Goal: Answer question/provide support: Share knowledge or assist other users

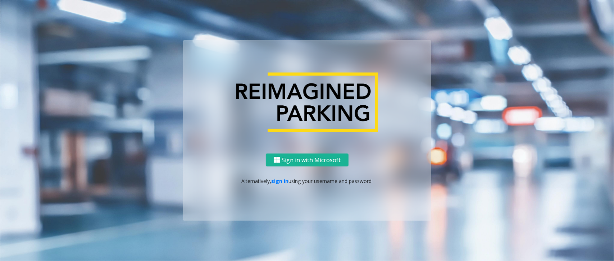
click at [123, 25] on ng-component "Sign in with Microsoft Alternatively, sign in using your username and password." at bounding box center [307, 130] width 614 height 261
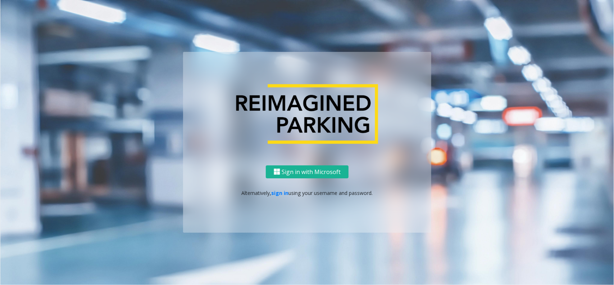
click at [211, 24] on ng-component "Sign in with Microsoft Alternatively, sign in using your username and password." at bounding box center [307, 142] width 614 height 285
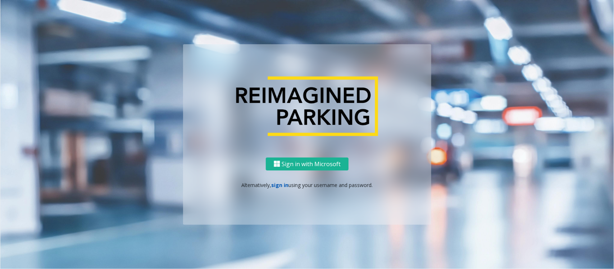
click at [283, 188] on link "sign in" at bounding box center [280, 185] width 17 height 7
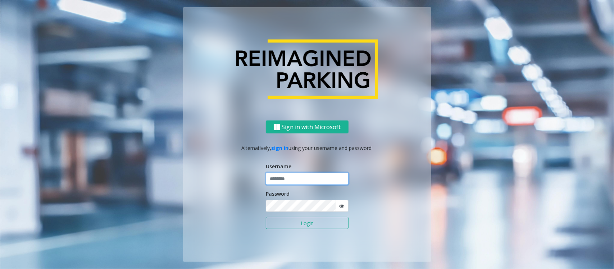
type input "**********"
click at [296, 176] on input "**********" at bounding box center [307, 179] width 83 height 12
click at [119, 68] on div "**********" at bounding box center [307, 134] width 410 height 255
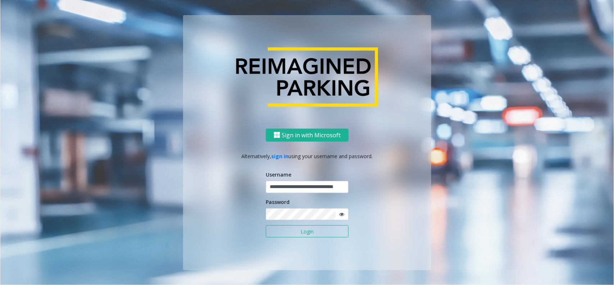
click at [310, 230] on button "Login" at bounding box center [307, 231] width 83 height 12
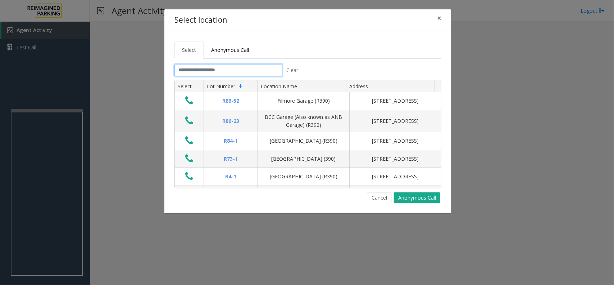
click at [178, 69] on input "text" at bounding box center [229, 70] width 108 height 12
click at [184, 76] on input "text" at bounding box center [229, 70] width 108 height 12
click at [206, 75] on input "text" at bounding box center [229, 70] width 108 height 12
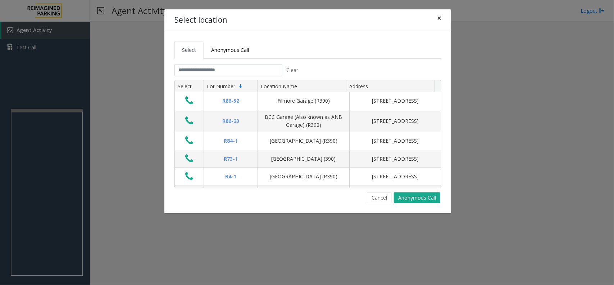
click at [440, 18] on span "×" at bounding box center [439, 18] width 4 height 10
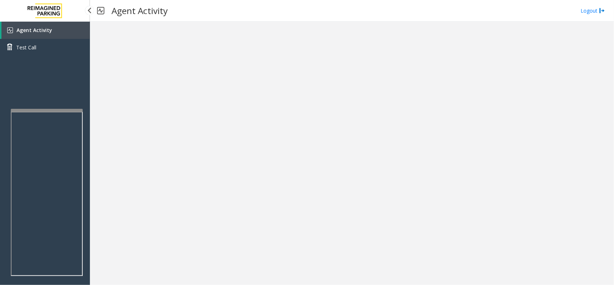
click at [48, 28] on span "Agent Activity" at bounding box center [35, 30] width 36 height 7
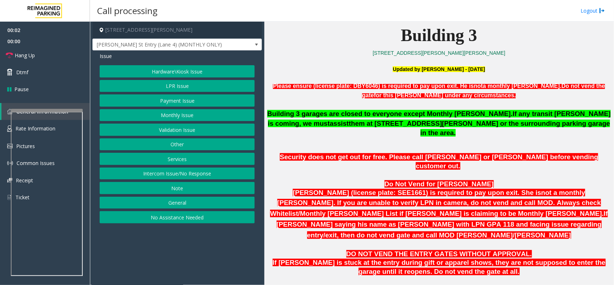
scroll to position [495, 0]
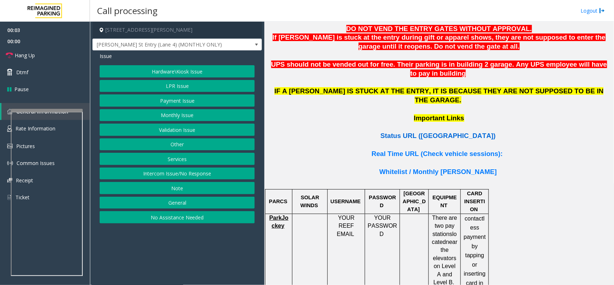
click at [445, 132] on span "Status URL (Vend Gate)" at bounding box center [438, 136] width 115 height 8
click at [171, 168] on div "Hardware\Kiosk Issue LPR Issue Payment Issue Monthly Issue Validation Issue Oth…" at bounding box center [177, 144] width 155 height 158
click at [175, 174] on button "Intercom Issue/No Response" at bounding box center [177, 173] width 155 height 12
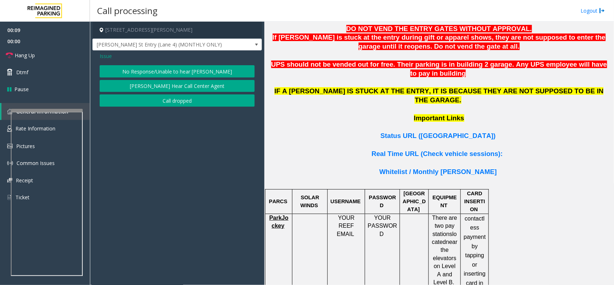
click at [171, 75] on button "No Response/Unable to hear [PERSON_NAME]" at bounding box center [177, 71] width 155 height 12
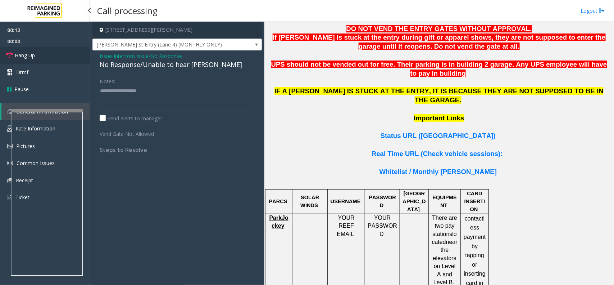
click at [53, 51] on link "Hang Up" at bounding box center [45, 55] width 90 height 17
click at [122, 69] on div "No Response/Unable to hear [PERSON_NAME]" at bounding box center [177, 65] width 155 height 10
copy div "No Response/Unable to hear [PERSON_NAME]"
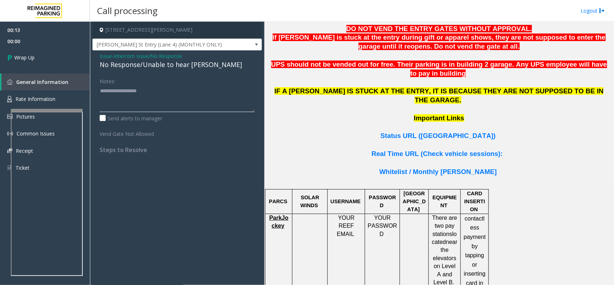
click at [127, 88] on textarea at bounding box center [177, 98] width 155 height 27
paste textarea "**********"
type textarea "**********"
click at [34, 67] on link "Wrap Up" at bounding box center [45, 57] width 90 height 21
click at [42, 60] on link "Wrap Up" at bounding box center [45, 57] width 90 height 21
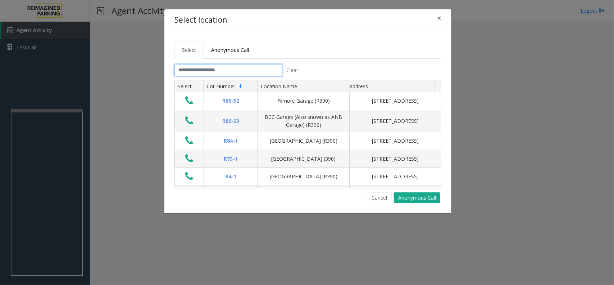
click at [202, 70] on input "text" at bounding box center [229, 70] width 108 height 12
click at [196, 71] on input "text" at bounding box center [229, 70] width 108 height 12
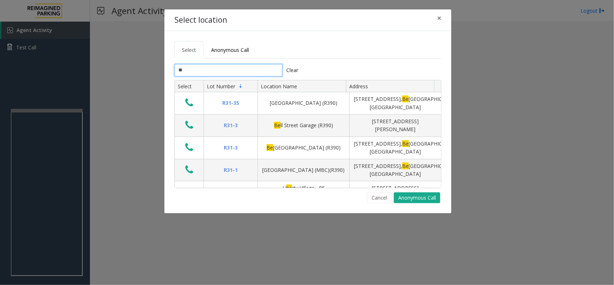
type input "*"
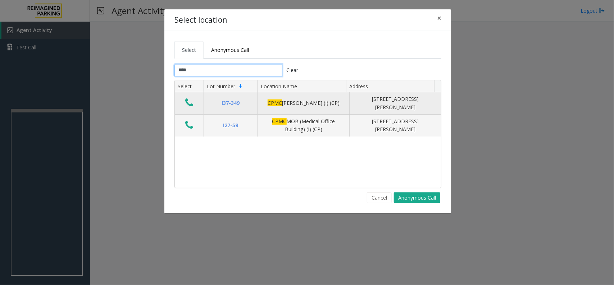
type input "****"
click at [188, 107] on icon "Data table" at bounding box center [189, 103] width 8 height 10
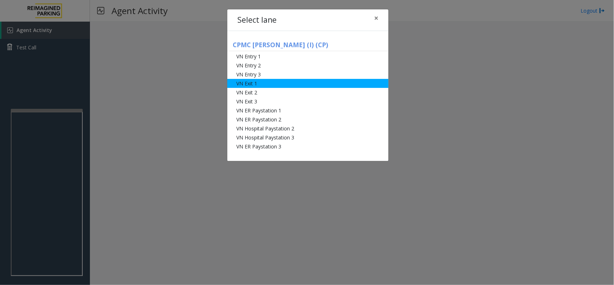
click at [281, 84] on li "VN Exit 1" at bounding box center [307, 83] width 161 height 9
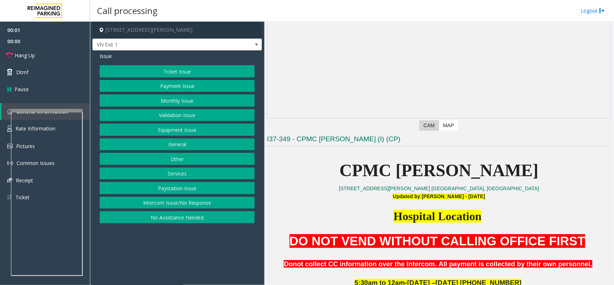
scroll to position [135, 0]
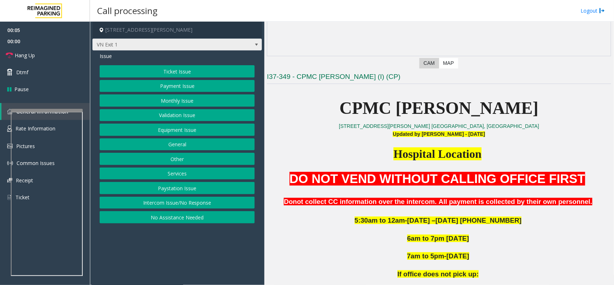
click at [173, 45] on span "VN Exit 1" at bounding box center [160, 45] width 135 height 12
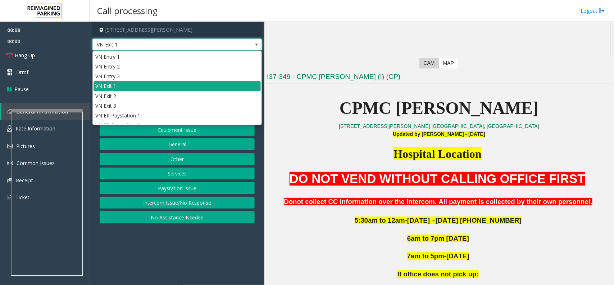
click at [124, 87] on li "VN Exit 1" at bounding box center [177, 86] width 167 height 10
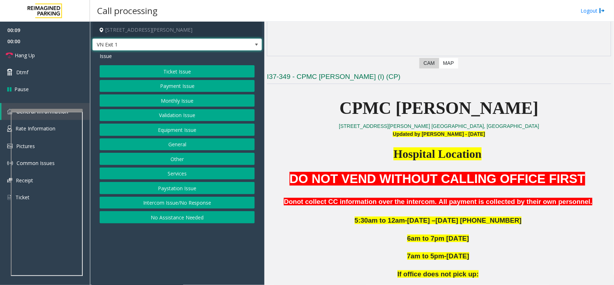
click at [191, 96] on button "Monthly Issue" at bounding box center [177, 100] width 155 height 12
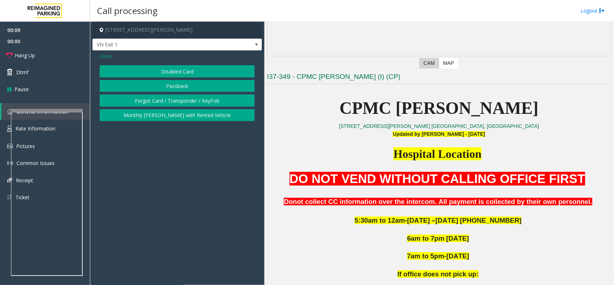
click at [193, 71] on button "Disabled Card" at bounding box center [177, 71] width 155 height 12
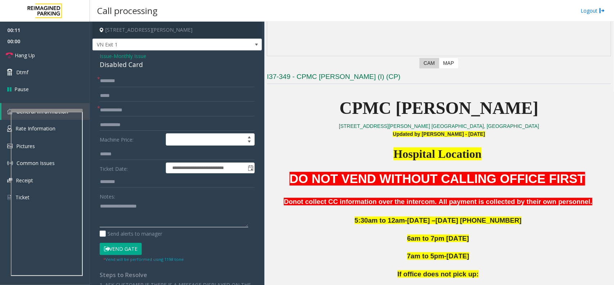
drag, startPoint x: 202, startPoint y: 222, endPoint x: 200, endPoint y: 202, distance: 19.6
click at [202, 222] on textarea at bounding box center [174, 213] width 149 height 27
paste textarea "**********"
click at [123, 60] on div "Disabled Card" at bounding box center [177, 65] width 155 height 10
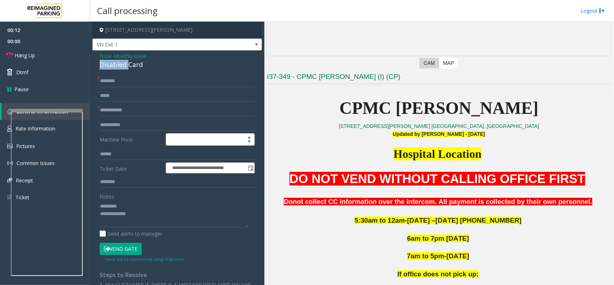
click at [123, 66] on div "Disabled Card" at bounding box center [177, 65] width 155 height 10
click at [132, 201] on textarea at bounding box center [174, 213] width 149 height 27
paste textarea "**********"
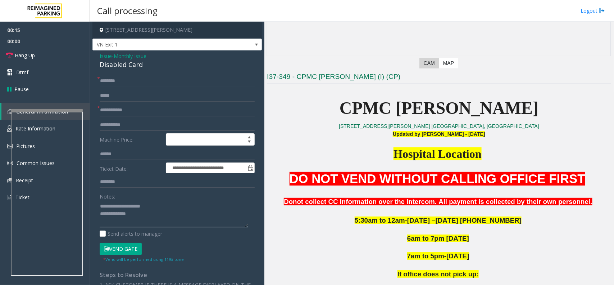
click at [149, 217] on textarea at bounding box center [174, 213] width 149 height 27
drag, startPoint x: 100, startPoint y: 207, endPoint x: 135, endPoint y: 206, distance: 34.9
click at [100, 206] on textarea at bounding box center [174, 213] width 149 height 27
type textarea "**********"
click at [146, 106] on input "text" at bounding box center [177, 110] width 155 height 12
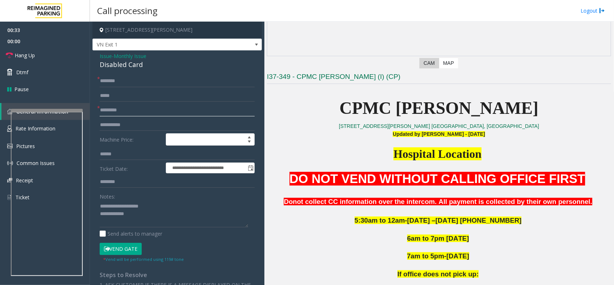
type input "*********"
click at [141, 73] on div "**********" at bounding box center [178, 244] width 170 height 388
click at [137, 84] on input "text" at bounding box center [177, 81] width 155 height 12
click at [221, 222] on textarea at bounding box center [174, 213] width 149 height 27
paste textarea "**********"
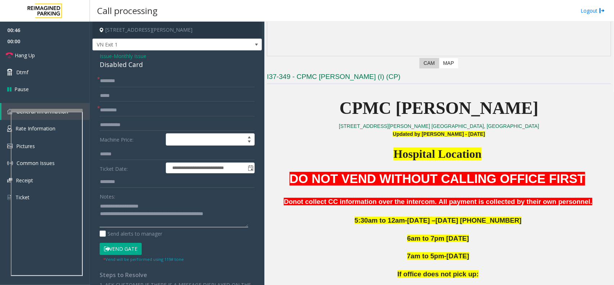
type textarea "**********"
click at [114, 84] on input "text" at bounding box center [177, 81] width 155 height 12
type input "*"
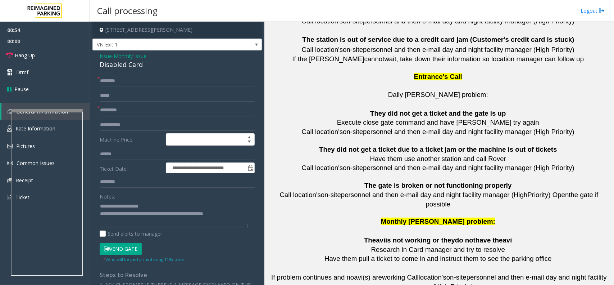
scroll to position [1601, 0]
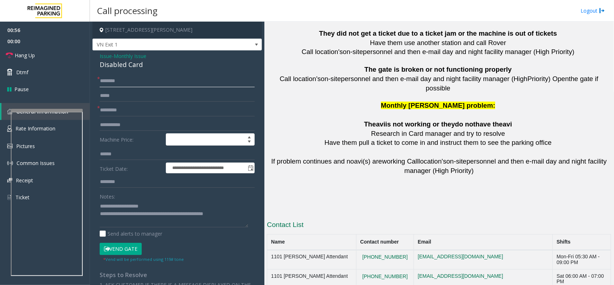
type input "*******"
copy button "415.600.8994"
drag, startPoint x: 400, startPoint y: 238, endPoint x: 359, endPoint y: 242, distance: 41.3
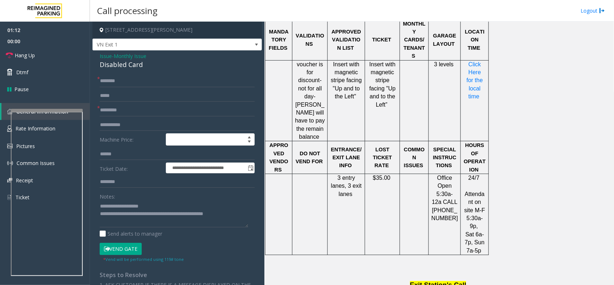
scroll to position [611, 0]
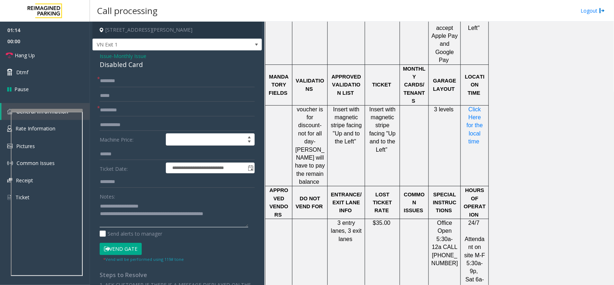
click at [238, 213] on textarea at bounding box center [174, 213] width 149 height 27
drag, startPoint x: 174, startPoint y: 215, endPoint x: 252, endPoint y: 220, distance: 79.0
click at [252, 220] on div "**********" at bounding box center [177, 253] width 166 height 357
paste textarea
click at [44, 63] on link "Hang Up" at bounding box center [45, 55] width 90 height 17
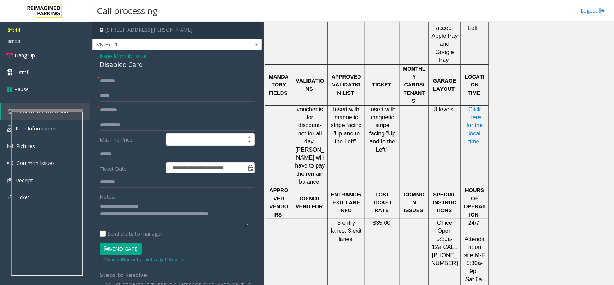
click at [244, 214] on textarea at bounding box center [174, 213] width 149 height 27
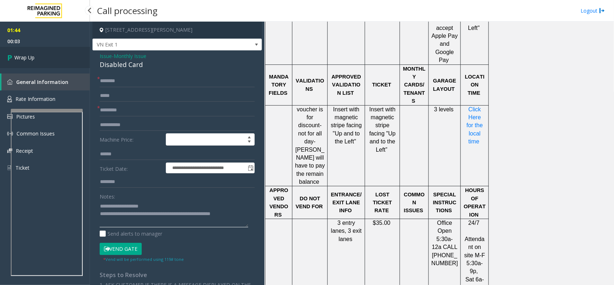
type textarea "**********"
click at [28, 54] on span "Wrap Up" at bounding box center [24, 58] width 20 height 8
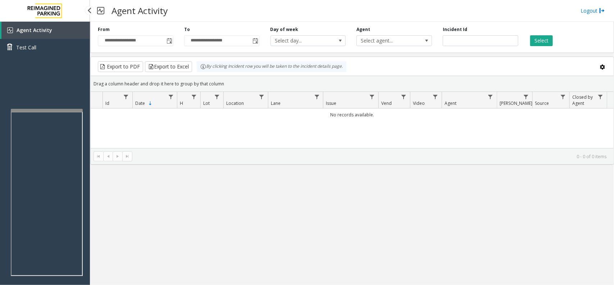
click at [39, 27] on span "Agent Activity" at bounding box center [35, 30] width 36 height 7
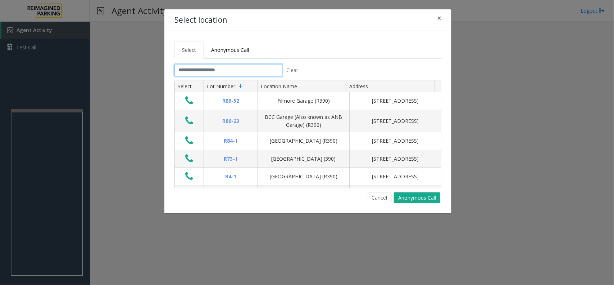
click at [203, 73] on input "text" at bounding box center [229, 70] width 108 height 12
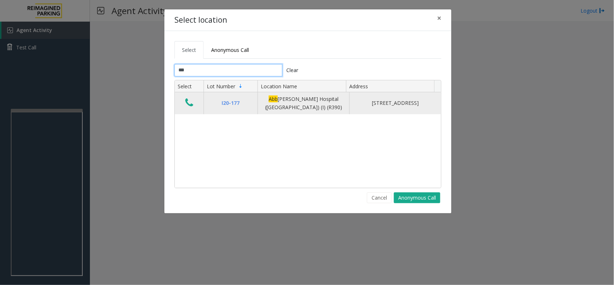
type input "***"
click at [193, 104] on icon "Data table" at bounding box center [189, 103] width 8 height 10
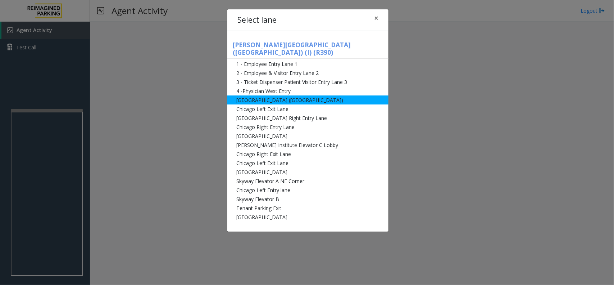
click at [297, 95] on li "[GEOGRAPHIC_DATA] ([GEOGRAPHIC_DATA])" at bounding box center [307, 99] width 161 height 9
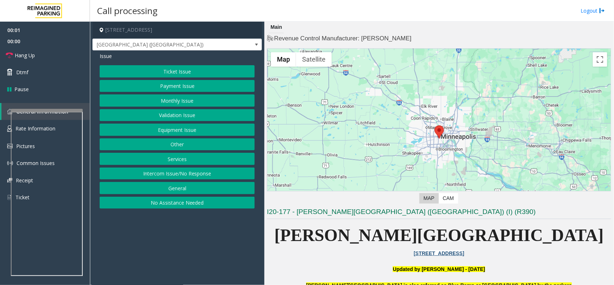
click at [197, 99] on button "Monthly Issue" at bounding box center [177, 100] width 155 height 12
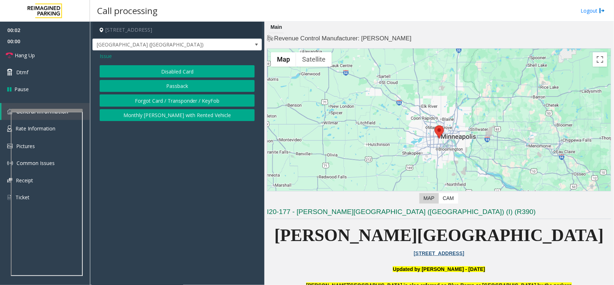
click at [201, 67] on button "Disabled Card" at bounding box center [177, 71] width 155 height 12
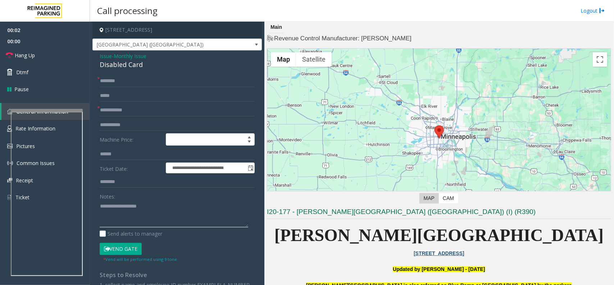
click at [149, 209] on textarea at bounding box center [174, 213] width 149 height 27
paste textarea "**********"
click at [137, 62] on div "Disabled Card" at bounding box center [177, 65] width 155 height 10
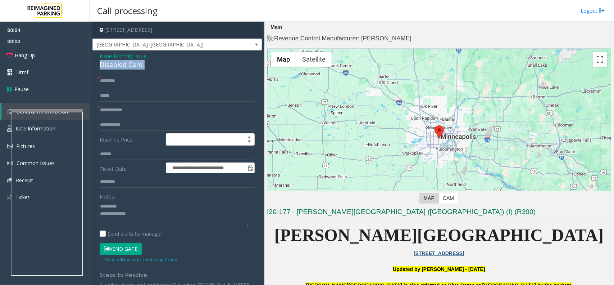
copy div "Disabled Card"
click at [135, 200] on div "Notes:" at bounding box center [177, 208] width 155 height 37
click at [138, 207] on textarea at bounding box center [174, 213] width 149 height 27
paste textarea "**********"
click at [139, 218] on textarea at bounding box center [174, 213] width 149 height 27
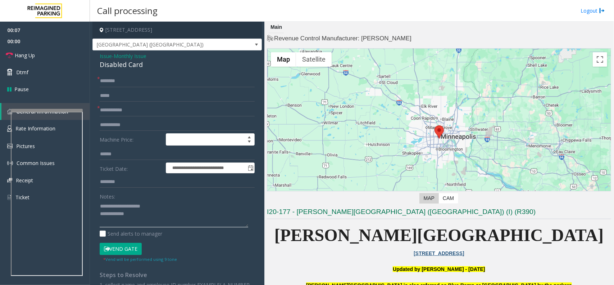
click at [101, 206] on textarea at bounding box center [174, 213] width 149 height 27
type textarea "**********"
click at [170, 113] on input "text" at bounding box center [177, 110] width 155 height 12
click at [163, 81] on input "text" at bounding box center [177, 81] width 155 height 12
type input "**"
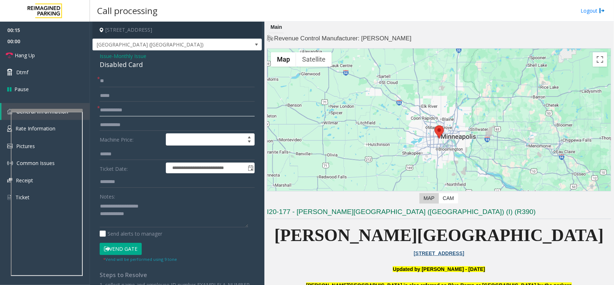
click at [140, 112] on input "text" at bounding box center [177, 110] width 155 height 12
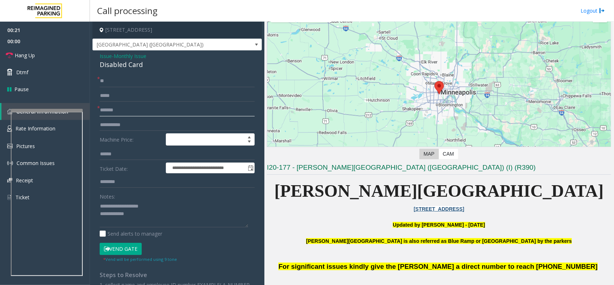
scroll to position [45, 0]
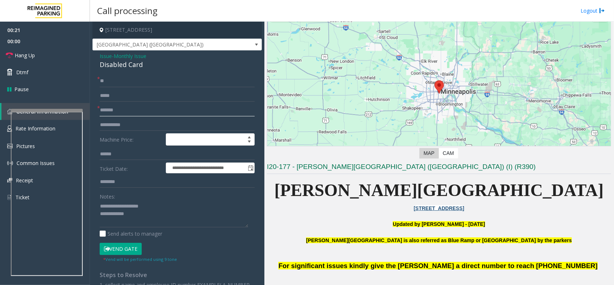
type input "*******"
click at [129, 251] on button "Vend Gate" at bounding box center [121, 249] width 42 height 12
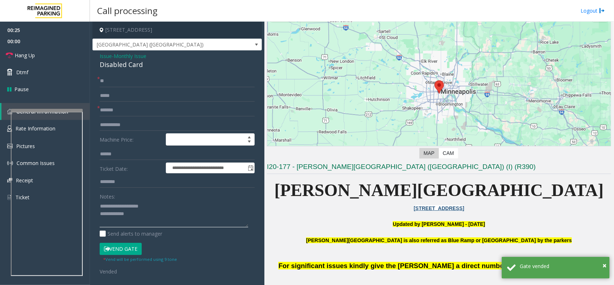
click at [175, 217] on textarea at bounding box center [174, 213] width 149 height 27
paste textarea "**********"
type textarea "**********"
click at [66, 61] on link "Hang Up" at bounding box center [45, 55] width 90 height 17
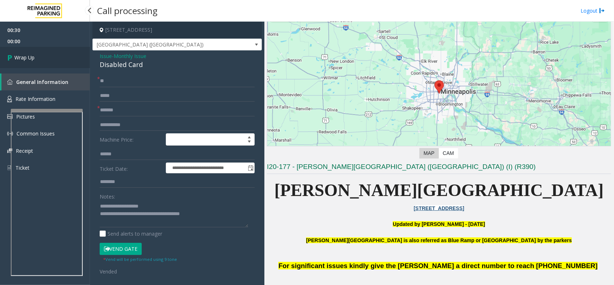
click at [66, 61] on link "Wrap Up" at bounding box center [45, 57] width 90 height 21
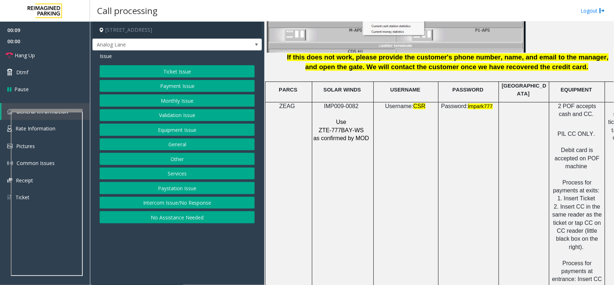
scroll to position [990, 0]
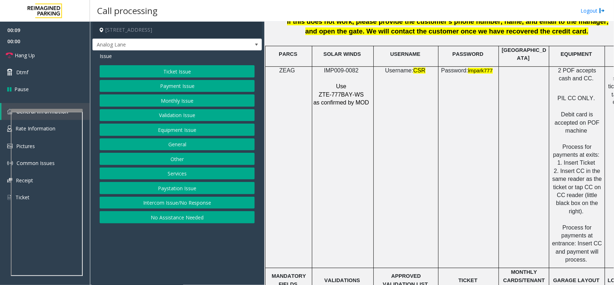
click at [341, 67] on span "IMP009-0082" at bounding box center [341, 70] width 35 height 6
click at [343, 67] on span "IMP009-0082" at bounding box center [341, 70] width 35 height 6
click at [351, 68] on span "IMP009-0082" at bounding box center [341, 70] width 35 height 6
drag, startPoint x: 359, startPoint y: 67, endPoint x: 321, endPoint y: 68, distance: 37.5
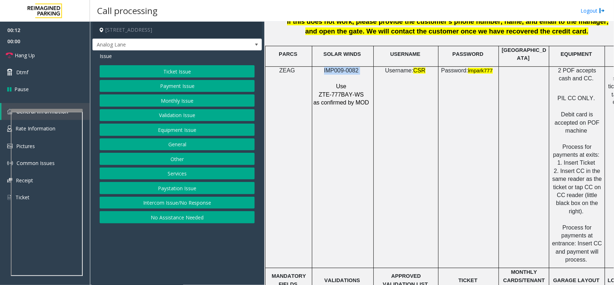
click at [321, 68] on p "IMP009-0082" at bounding box center [342, 71] width 58 height 8
copy p "IMP009-0082"
click at [192, 130] on button "Equipment Issue" at bounding box center [177, 129] width 155 height 12
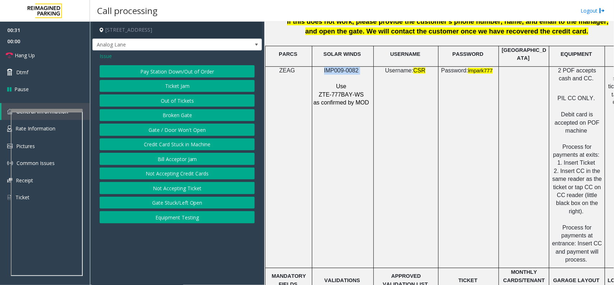
click at [191, 127] on button "Gate / Door Won't Open" at bounding box center [177, 129] width 155 height 12
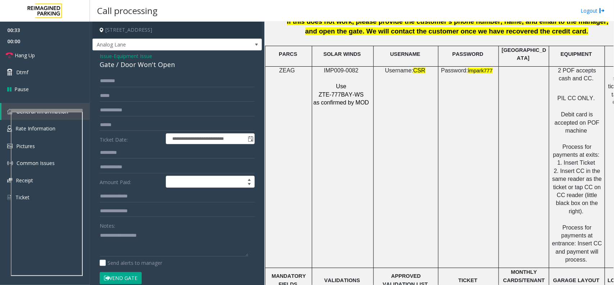
click at [176, 225] on div "Notes:" at bounding box center [177, 237] width 155 height 37
click at [171, 243] on textarea at bounding box center [174, 242] width 149 height 27
paste textarea "**********"
click at [121, 65] on div "Gate / Door Won't Open" at bounding box center [177, 65] width 155 height 10
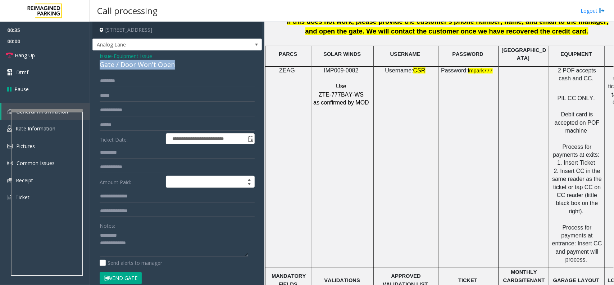
click at [122, 65] on div "Gate / Door Won't Open" at bounding box center [177, 65] width 155 height 10
copy div "Gate / Door Won't Open"
click at [141, 238] on textarea at bounding box center [174, 242] width 149 height 27
paste textarea "**********"
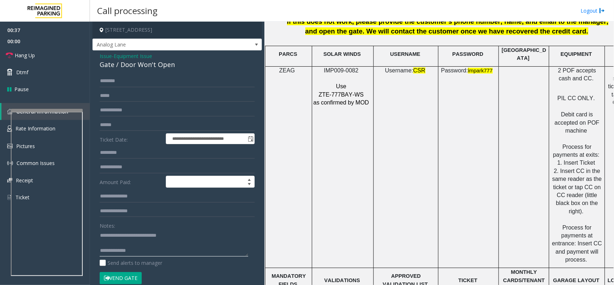
click at [143, 249] on textarea at bounding box center [174, 242] width 149 height 27
drag, startPoint x: 100, startPoint y: 236, endPoint x: 116, endPoint y: 234, distance: 15.6
click at [100, 236] on textarea at bounding box center [174, 242] width 149 height 27
drag, startPoint x: 148, startPoint y: 236, endPoint x: 190, endPoint y: 236, distance: 42.5
click at [190, 236] on textarea at bounding box center [174, 242] width 149 height 27
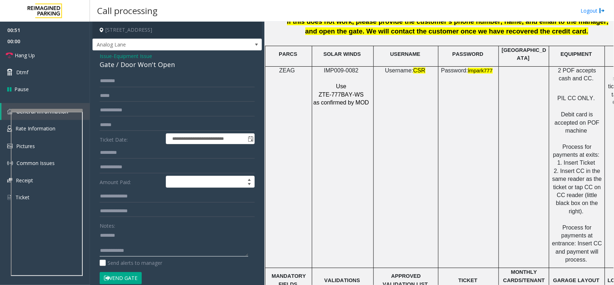
type textarea "**********"
click at [104, 55] on span "Issue" at bounding box center [106, 56] width 12 height 8
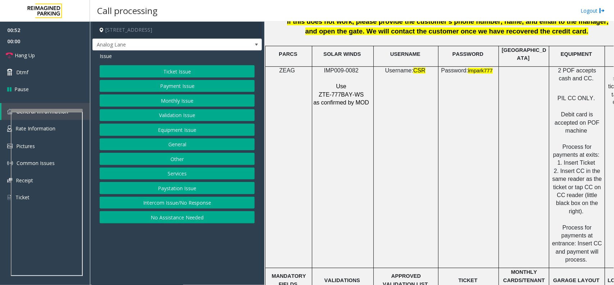
click at [166, 62] on div "Issue Ticket Issue Payment Issue Monthly Issue Validation Issue Equipment Issue…" at bounding box center [178, 138] width 170 height 176
drag, startPoint x: 166, startPoint y: 64, endPoint x: 166, endPoint y: 69, distance: 5.0
click at [166, 64] on div "Issue Ticket Issue Payment Issue Monthly Issue Validation Issue Equipment Issue…" at bounding box center [178, 138] width 170 height 176
click at [166, 69] on button "Ticket Issue" at bounding box center [177, 71] width 155 height 12
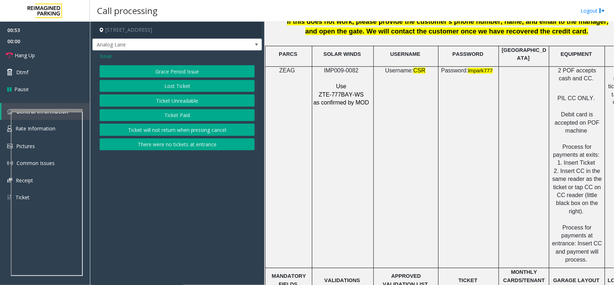
click at [183, 101] on button "Ticket Unreadable" at bounding box center [177, 100] width 155 height 12
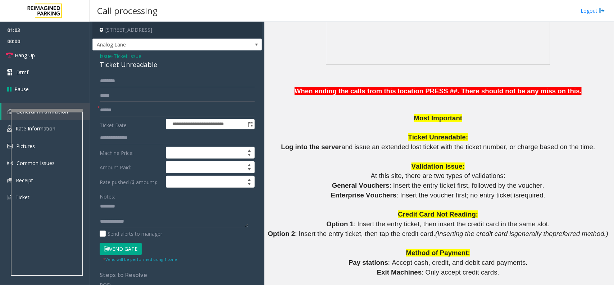
scroll to position [540, 0]
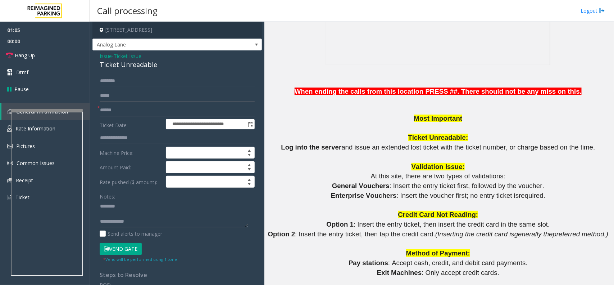
drag, startPoint x: 443, startPoint y: 148, endPoint x: 585, endPoint y: 151, distance: 142.2
click at [580, 148] on p "Log into the server and issue an extended lost ticket with the ticket number, o…" at bounding box center [439, 148] width 344 height 10
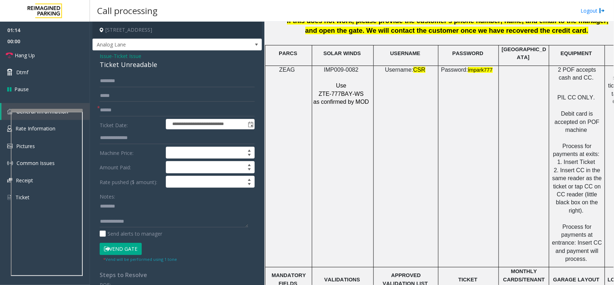
scroll to position [990, 0]
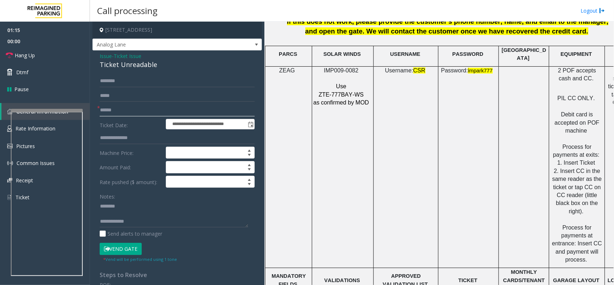
click at [132, 110] on input "text" at bounding box center [177, 110] width 155 height 12
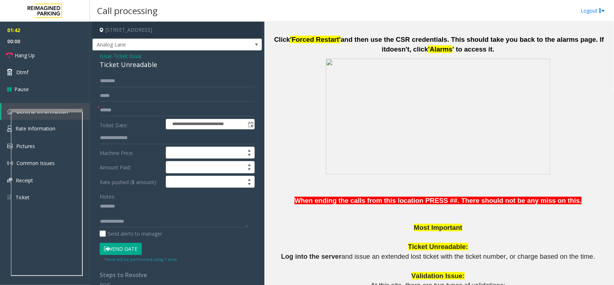
scroll to position [495, 0]
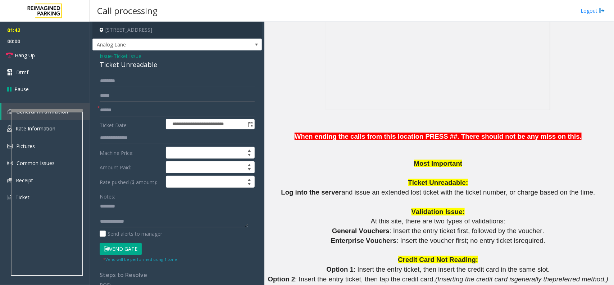
click at [120, 116] on form "**********" at bounding box center [177, 168] width 155 height 187
click at [120, 113] on input "text" at bounding box center [177, 110] width 155 height 12
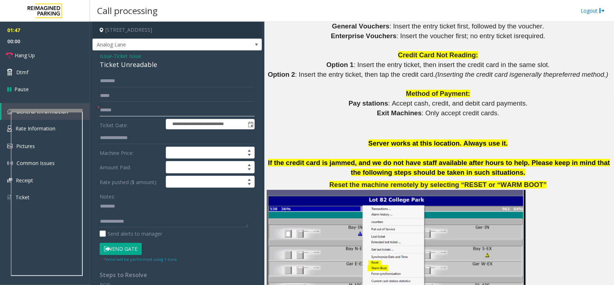
scroll to position [900, 0]
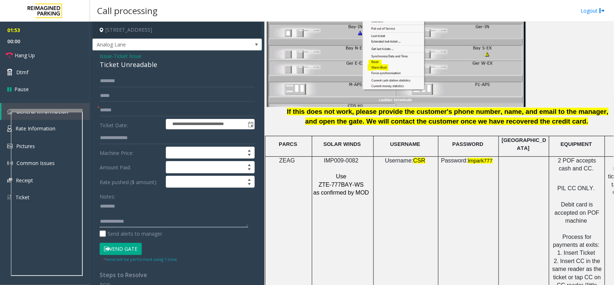
click at [110, 217] on textarea at bounding box center [174, 213] width 149 height 27
click at [144, 68] on div "Ticket Unreadable" at bounding box center [177, 65] width 155 height 10
copy div "Ticket Unreadable"
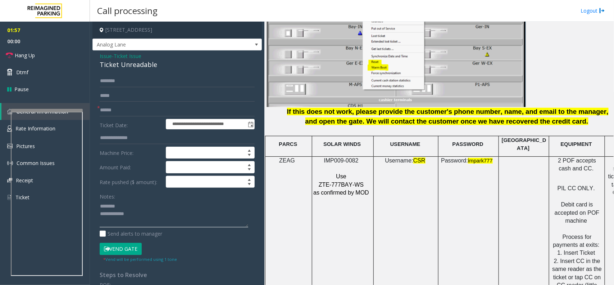
click at [133, 203] on textarea at bounding box center [174, 213] width 149 height 27
paste textarea "**********"
click at [157, 220] on textarea at bounding box center [174, 213] width 149 height 27
paste textarea "**********"
click at [121, 211] on textarea at bounding box center [174, 213] width 149 height 27
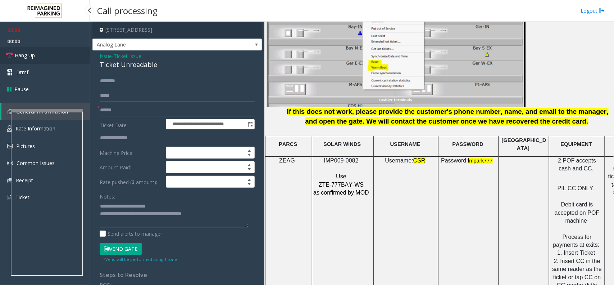
type textarea "**********"
drag, startPoint x: 38, startPoint y: 55, endPoint x: 43, endPoint y: 56, distance: 5.6
click at [38, 55] on link "Hang Up" at bounding box center [45, 55] width 90 height 17
click at [143, 105] on input "text" at bounding box center [177, 110] width 155 height 12
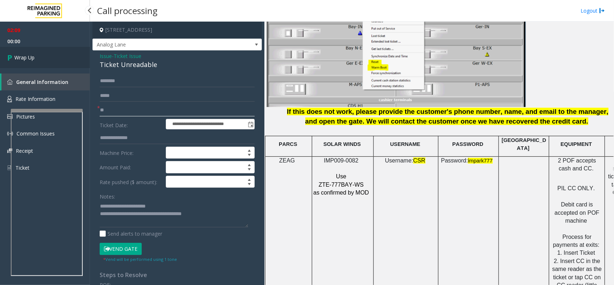
type input "**"
click at [22, 64] on link "Wrap Up" at bounding box center [45, 57] width 90 height 21
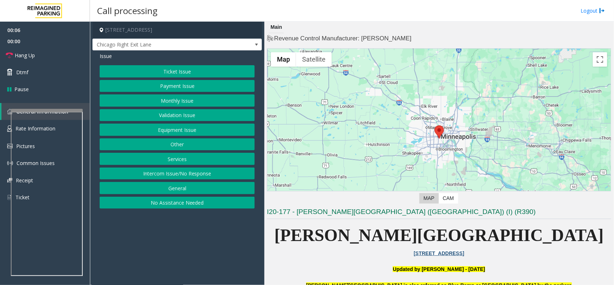
click at [184, 102] on button "Monthly Issue" at bounding box center [177, 100] width 155 height 12
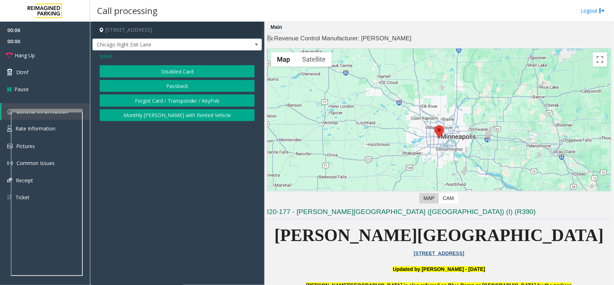
click at [176, 66] on button "Disabled Card" at bounding box center [177, 71] width 155 height 12
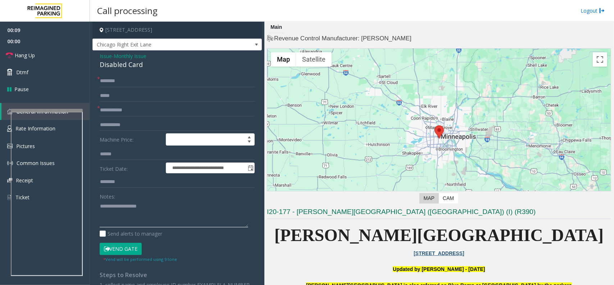
click at [123, 226] on textarea at bounding box center [174, 213] width 149 height 27
paste textarea "**********"
click at [132, 69] on div "Disabled Card" at bounding box center [177, 65] width 155 height 10
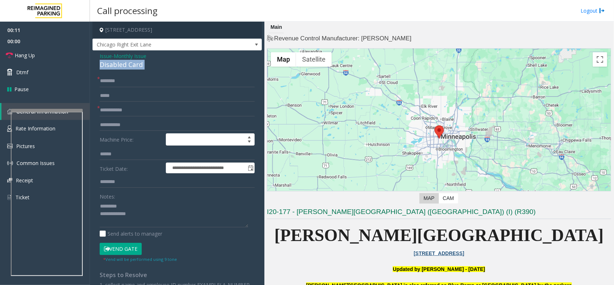
copy div "Disabled Card"
click at [126, 206] on textarea at bounding box center [174, 213] width 149 height 27
paste textarea "**********"
click at [136, 213] on textarea at bounding box center [174, 213] width 149 height 27
click at [102, 206] on textarea at bounding box center [174, 213] width 149 height 27
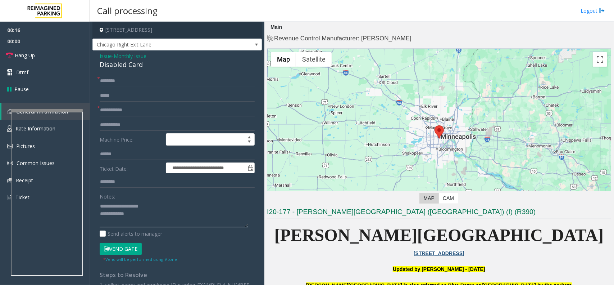
type textarea "**********"
click at [105, 55] on span "Issue" at bounding box center [106, 56] width 12 height 8
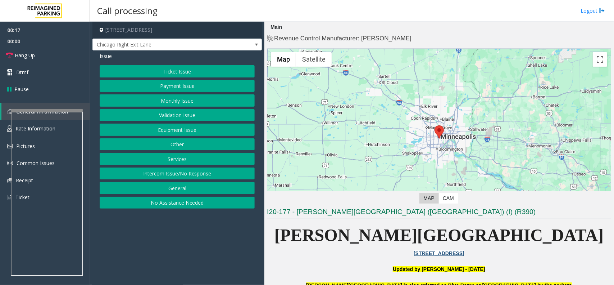
click at [176, 130] on button "Equipment Issue" at bounding box center [177, 129] width 155 height 12
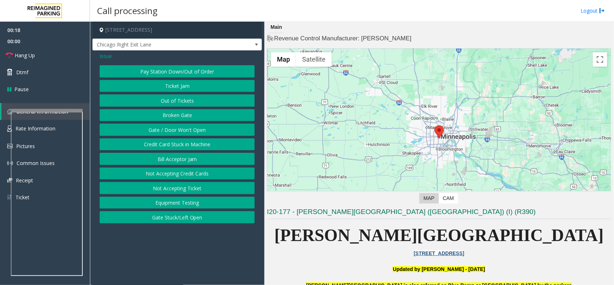
click at [176, 130] on button "Gate / Door Won't Open" at bounding box center [177, 129] width 155 height 12
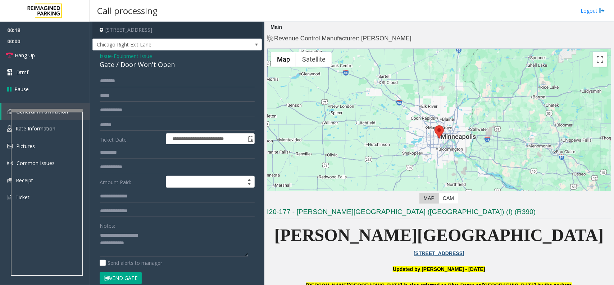
click at [140, 62] on div "Gate / Door Won't Open" at bounding box center [177, 65] width 155 height 10
copy div "Gate / Door Won't Open"
drag, startPoint x: 117, startPoint y: 236, endPoint x: 157, endPoint y: 233, distance: 40.1
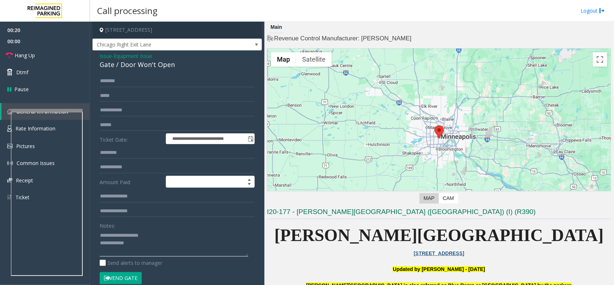
click at [157, 233] on textarea at bounding box center [174, 242] width 149 height 27
paste textarea "*********"
click at [189, 247] on textarea at bounding box center [174, 242] width 149 height 27
paste textarea "**********"
type textarea "**********"
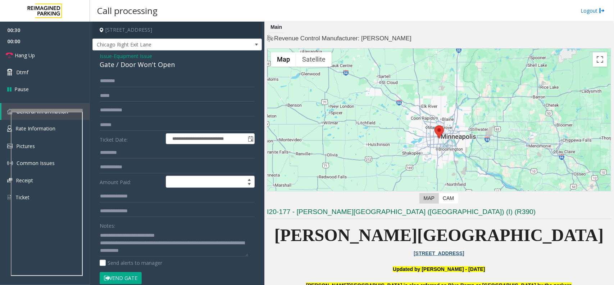
click at [103, 54] on span "Issue" at bounding box center [106, 56] width 12 height 8
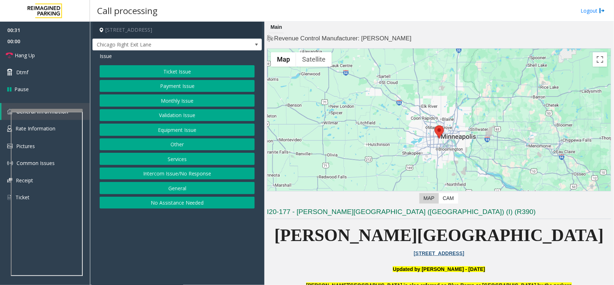
click at [159, 72] on button "Ticket Issue" at bounding box center [177, 71] width 155 height 12
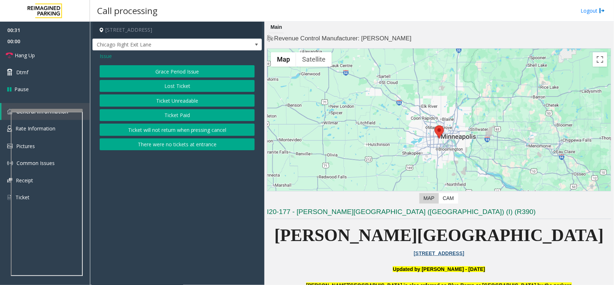
click at [190, 103] on button "Ticket Unreadable" at bounding box center [177, 100] width 155 height 12
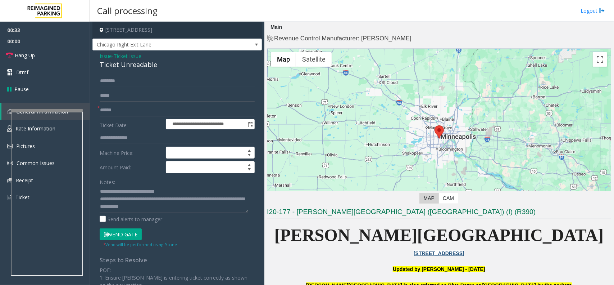
click at [122, 63] on div "Ticket Unreadable" at bounding box center [177, 65] width 155 height 10
copy div "Ticket Unreadable"
click at [123, 233] on button "Vend Gate" at bounding box center [121, 234] width 42 height 12
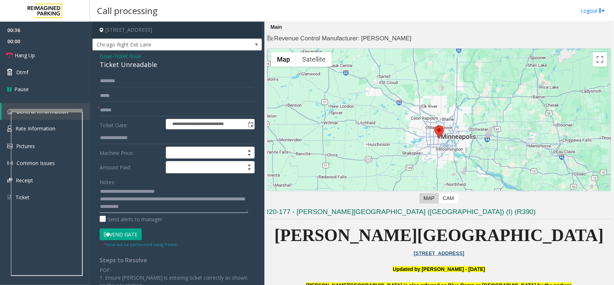
drag, startPoint x: 119, startPoint y: 189, endPoint x: 183, endPoint y: 190, distance: 63.7
click at [182, 190] on textarea at bounding box center [174, 199] width 149 height 27
paste textarea
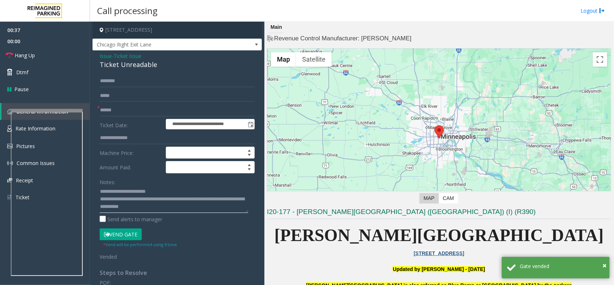
type textarea "**********"
click at [107, 104] on input "text" at bounding box center [177, 110] width 155 height 12
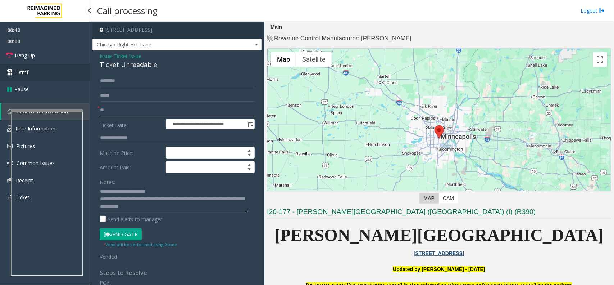
type input "**"
click at [12, 67] on link "Dtmf" at bounding box center [45, 72] width 90 height 17
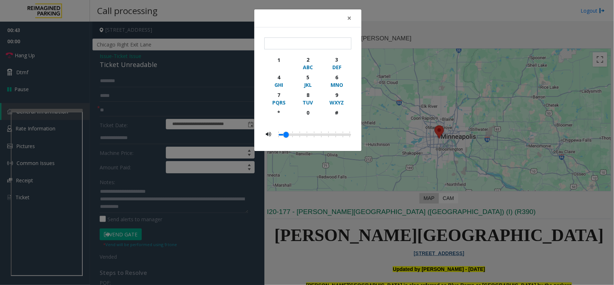
click at [15, 57] on div "× 1 2 ABC 3 DEF 4 GHI 5 JKL 6 MNO 7 PQRS 8 TUV 9 WXYZ * 0 #" at bounding box center [307, 142] width 614 height 285
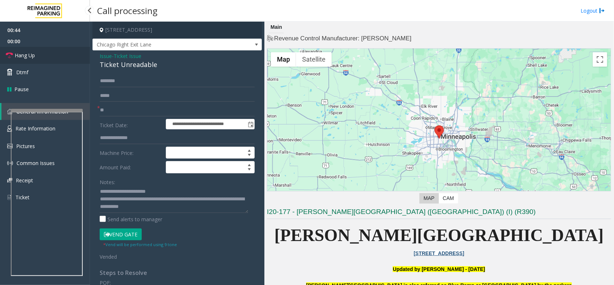
click at [35, 47] on link "Hang Up" at bounding box center [45, 55] width 90 height 17
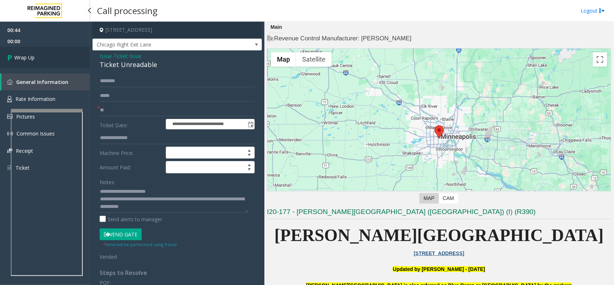
click at [51, 58] on link "Wrap Up" at bounding box center [45, 57] width 90 height 21
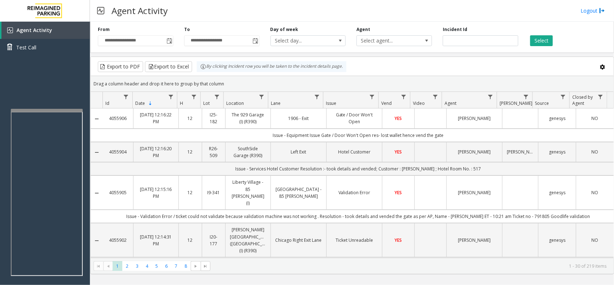
click at [509, 13] on div "Agent Activity Logout" at bounding box center [352, 11] width 524 height 22
click at [540, 38] on button "Select" at bounding box center [542, 40] width 23 height 11
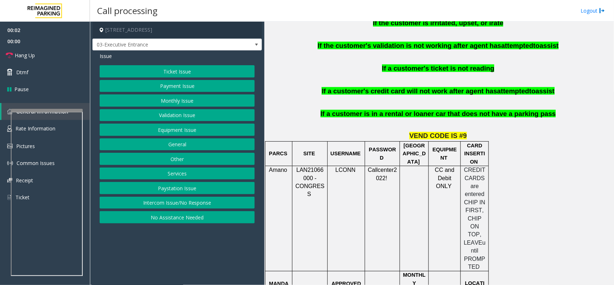
scroll to position [495, 0]
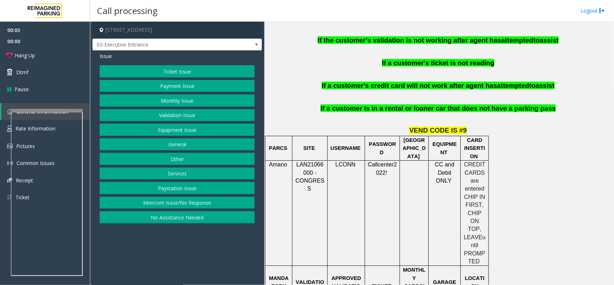
click at [302, 161] on p "LAN21066000 - CONGRESS" at bounding box center [310, 177] width 30 height 32
copy span "LAN21066000"
click at [54, 53] on link "Hang Up" at bounding box center [45, 55] width 90 height 17
click at [162, 204] on button "Intercom Issue/No Response" at bounding box center [177, 203] width 155 height 12
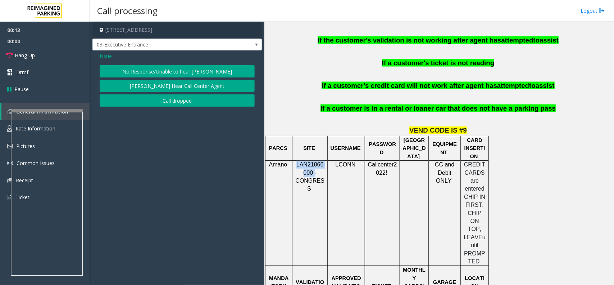
click at [173, 71] on button "No Response/Unable to hear [PERSON_NAME]" at bounding box center [177, 71] width 155 height 12
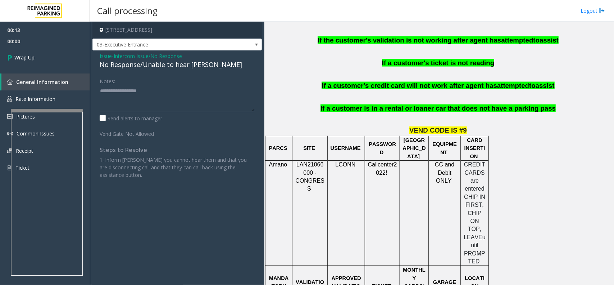
click at [176, 65] on div "No Response/Unable to hear [PERSON_NAME]" at bounding box center [177, 65] width 155 height 10
click at [175, 66] on div "No Response/Unable to hear [PERSON_NAME]" at bounding box center [177, 65] width 155 height 10
click at [162, 67] on div "No Response/Unable to hear [PERSON_NAME]" at bounding box center [177, 65] width 155 height 10
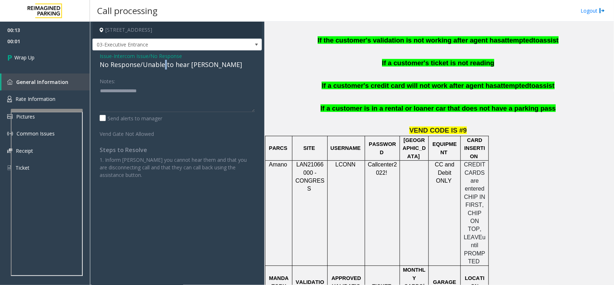
click at [162, 67] on div "No Response/Unable to hear [PERSON_NAME]" at bounding box center [177, 65] width 155 height 10
type textarea "**********"
click at [43, 42] on span "00:04" at bounding box center [45, 41] width 90 height 11
click at [35, 57] on span "Wrap Up" at bounding box center [24, 58] width 20 height 8
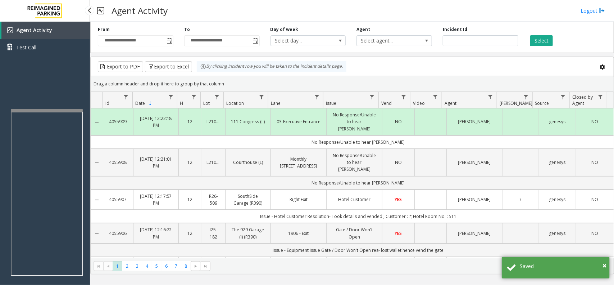
click at [56, 33] on link "Agent Activity" at bounding box center [45, 30] width 89 height 17
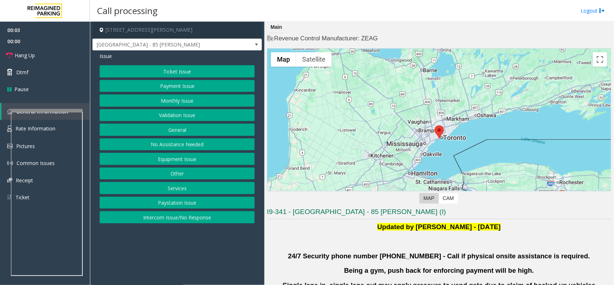
click at [182, 110] on button "Validation Issue" at bounding box center [177, 115] width 155 height 12
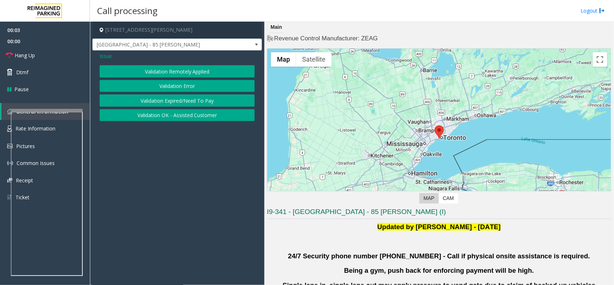
click at [177, 80] on button "Validation Error" at bounding box center [177, 86] width 155 height 12
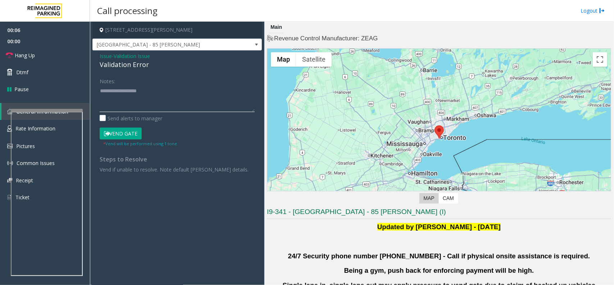
paste textarea "**********"
click at [188, 108] on textarea at bounding box center [177, 98] width 155 height 27
type textarea "**********"
drag, startPoint x: 103, startPoint y: 57, endPoint x: 107, endPoint y: 56, distance: 4.7
click at [105, 56] on span "Issue" at bounding box center [106, 56] width 12 height 8
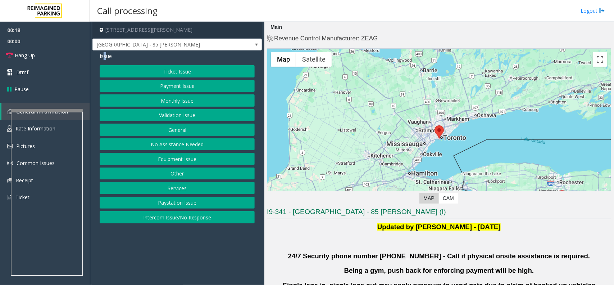
click at [168, 68] on button "Ticket Issue" at bounding box center [177, 71] width 155 height 12
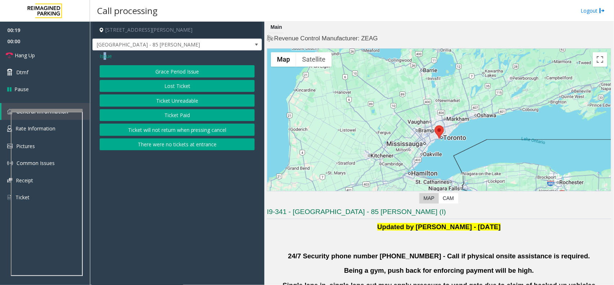
click at [183, 102] on button "Ticket Unreadable" at bounding box center [177, 100] width 155 height 12
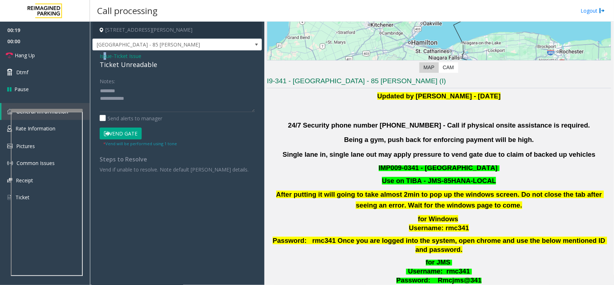
scroll to position [225, 0]
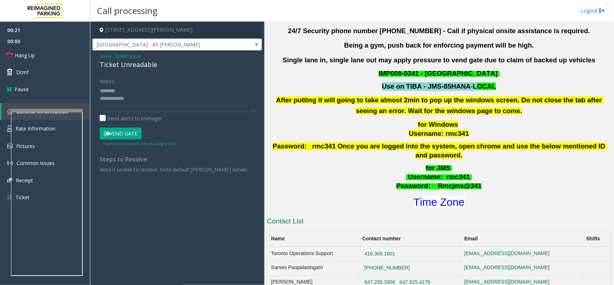
drag, startPoint x: 449, startPoint y: 88, endPoint x: 453, endPoint y: 87, distance: 4.5
click at [468, 88] on p "Use on TIBA - JMS-85HANA-LOCAL" at bounding box center [439, 86] width 346 height 9
click at [404, 73] on span "IMP009-0341 - KING LIBERTY VILLAGE" at bounding box center [438, 73] width 119 height 8
drag, startPoint x: 420, startPoint y: 75, endPoint x: 382, endPoint y: 75, distance: 38.2
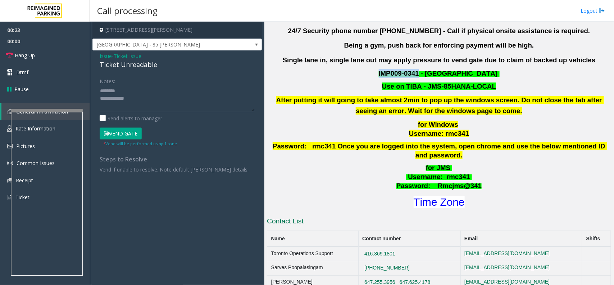
click at [382, 75] on p "IMP009-0341 - KING LIBERTY VILLAGE" at bounding box center [439, 73] width 346 height 9
click at [427, 196] on font "Time Zone" at bounding box center [439, 202] width 51 height 12
click at [129, 89] on textarea at bounding box center [177, 98] width 155 height 27
click at [125, 92] on textarea at bounding box center [177, 98] width 155 height 27
click at [131, 96] on textarea at bounding box center [177, 98] width 155 height 27
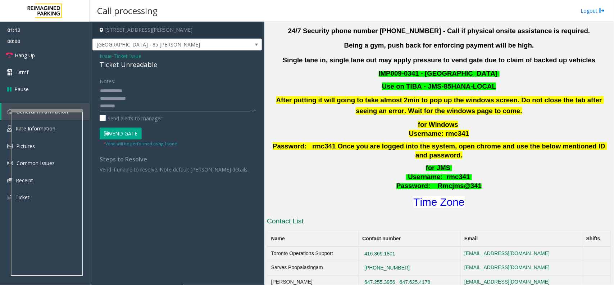
scroll to position [8, 0]
click at [124, 134] on button "Vend Gate" at bounding box center [121, 133] width 42 height 12
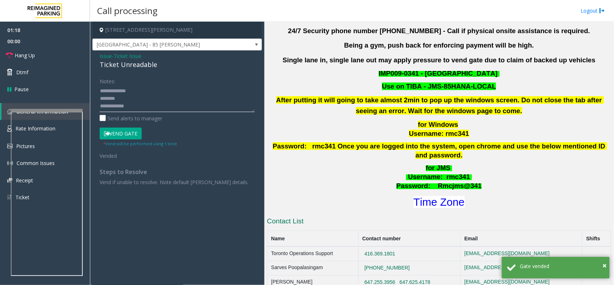
click at [153, 107] on textarea at bounding box center [177, 98] width 155 height 27
paste textarea "**********"
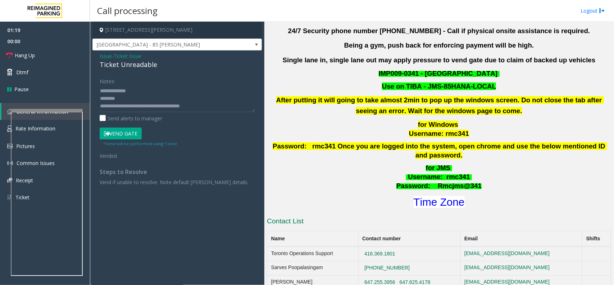
click at [141, 63] on div "Ticket Unreadable" at bounding box center [177, 65] width 155 height 10
click at [146, 94] on textarea at bounding box center [177, 98] width 155 height 27
click at [146, 99] on textarea at bounding box center [177, 98] width 155 height 27
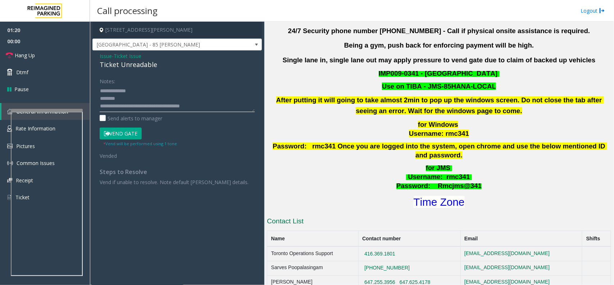
paste textarea "**********"
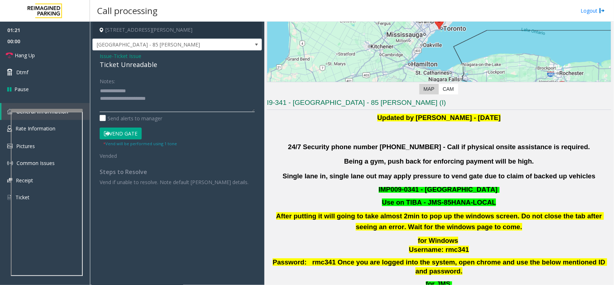
scroll to position [90, 0]
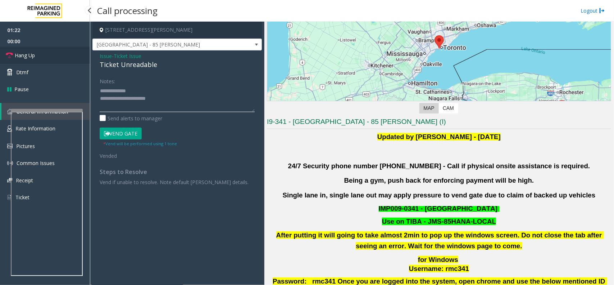
type textarea "**********"
click at [27, 54] on span "Hang Up" at bounding box center [25, 55] width 20 height 8
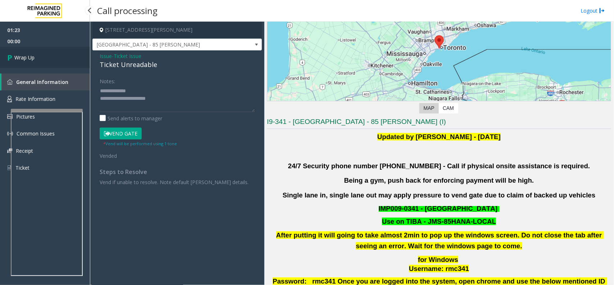
click at [31, 50] on link "Wrap Up" at bounding box center [45, 57] width 90 height 21
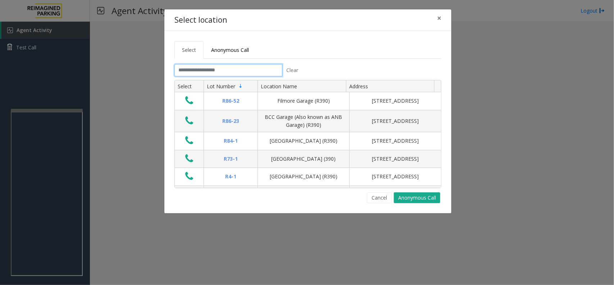
click at [271, 67] on input "text" at bounding box center [229, 70] width 108 height 12
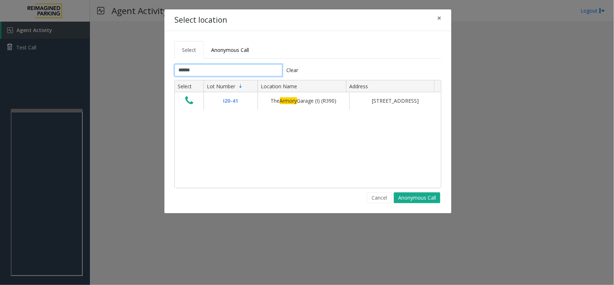
type input "******"
click at [446, 17] on button "×" at bounding box center [439, 18] width 14 height 18
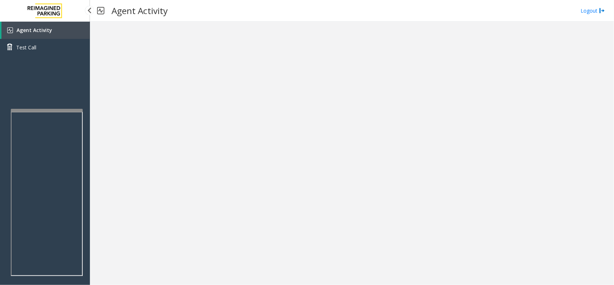
click at [83, 190] on div "Agent Activity Test Call" at bounding box center [45, 164] width 90 height 285
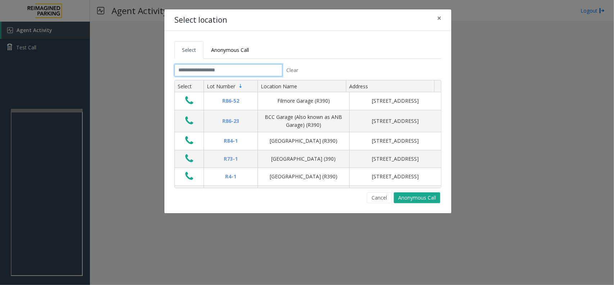
click at [220, 68] on input "text" at bounding box center [229, 70] width 108 height 12
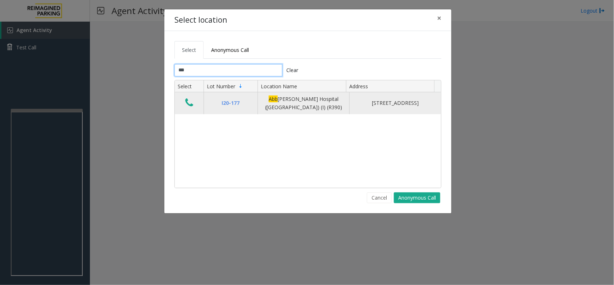
type input "***"
click at [188, 108] on icon "Data table" at bounding box center [189, 103] width 8 height 10
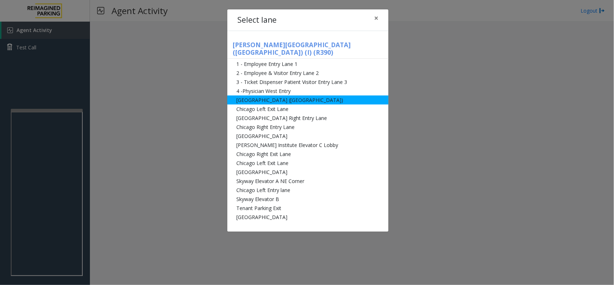
click at [265, 95] on li "[GEOGRAPHIC_DATA] ([GEOGRAPHIC_DATA])" at bounding box center [307, 99] width 161 height 9
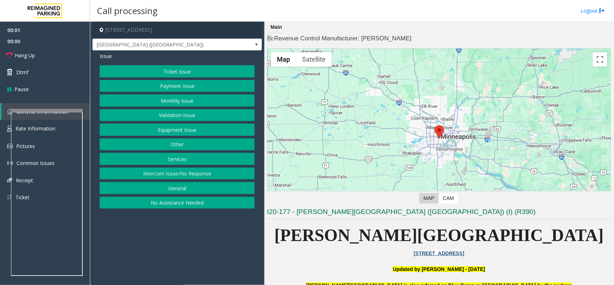
click at [188, 126] on button "Equipment Issue" at bounding box center [177, 129] width 155 height 12
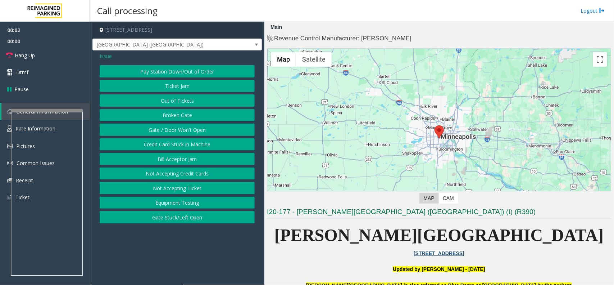
click at [190, 129] on button "Gate / Door Won't Open" at bounding box center [177, 129] width 155 height 12
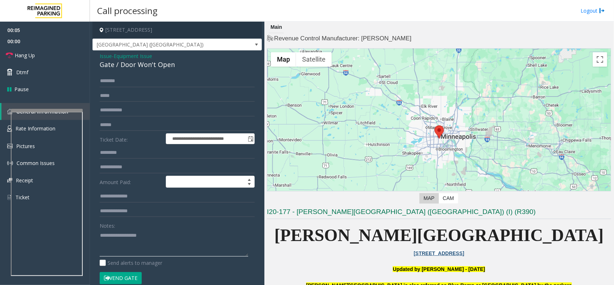
paste textarea "**********"
drag, startPoint x: 111, startPoint y: 245, endPoint x: 113, endPoint y: 240, distance: 5.5
click at [111, 245] on textarea at bounding box center [174, 242] width 149 height 27
click at [148, 69] on div "Gate / Door Won't Open" at bounding box center [177, 65] width 155 height 10
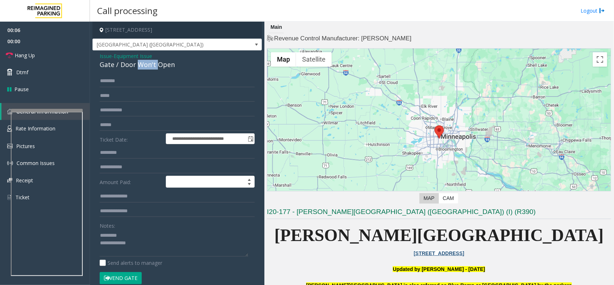
click at [148, 69] on div "Gate / Door Won't Open" at bounding box center [177, 65] width 155 height 10
click at [150, 67] on div "Gate / Door Won't Open" at bounding box center [177, 65] width 155 height 10
click at [149, 67] on div "Gate / Door Won't Open" at bounding box center [177, 65] width 155 height 10
paste textarea "**********"
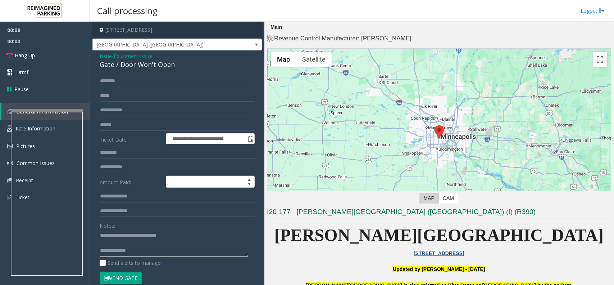
click at [122, 234] on textarea at bounding box center [174, 242] width 149 height 27
click at [133, 275] on button "Vend Gate" at bounding box center [121, 278] width 42 height 12
click at [139, 249] on textarea at bounding box center [174, 242] width 149 height 27
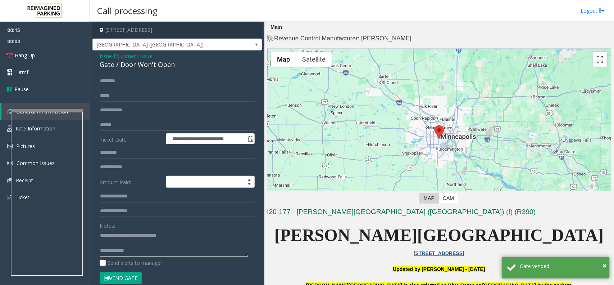
click at [140, 248] on textarea at bounding box center [174, 242] width 149 height 27
paste textarea "**********"
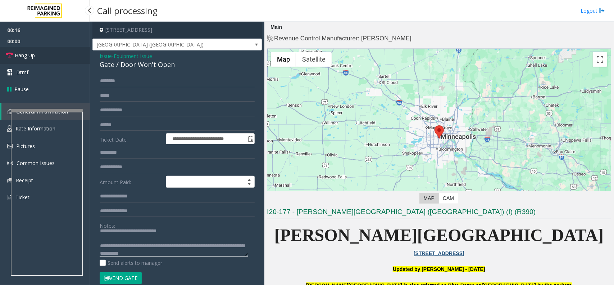
type textarea "**********"
click at [33, 53] on span "Hang Up" at bounding box center [25, 55] width 20 height 8
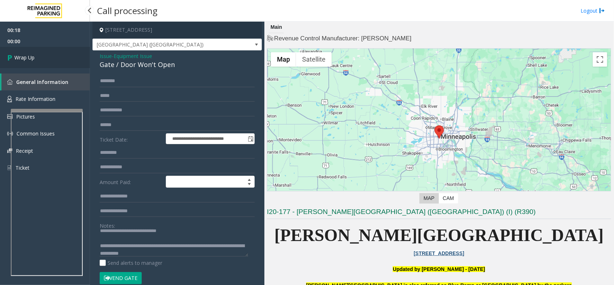
click at [33, 54] on span "Wrap Up" at bounding box center [24, 58] width 20 height 8
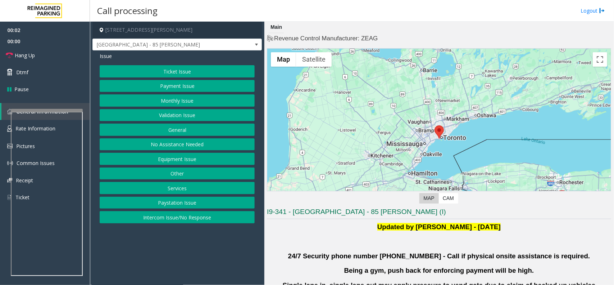
click at [174, 109] on button "Validation Issue" at bounding box center [177, 115] width 155 height 12
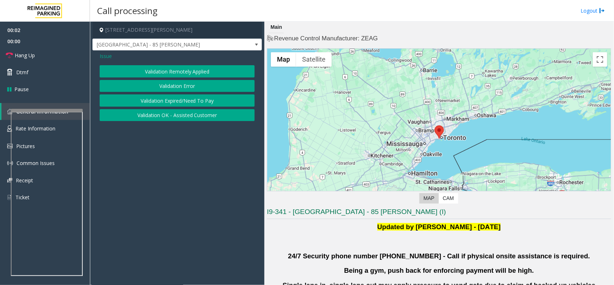
click at [178, 88] on button "Validation Error" at bounding box center [177, 86] width 155 height 12
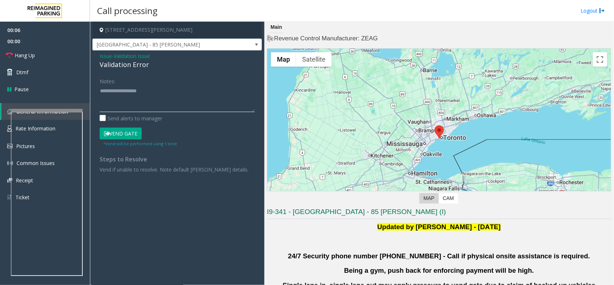
click at [148, 105] on textarea at bounding box center [177, 98] width 155 height 27
click at [134, 93] on textarea at bounding box center [177, 98] width 155 height 27
click at [154, 107] on textarea at bounding box center [177, 98] width 155 height 27
paste textarea "**********"
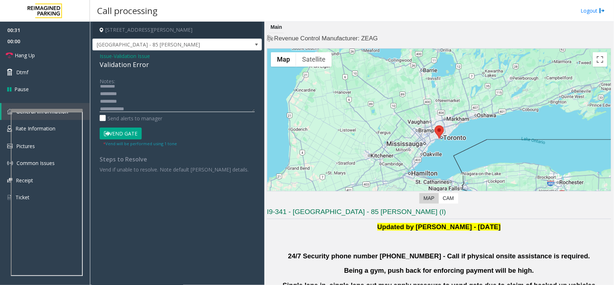
click at [103, 101] on textarea at bounding box center [177, 98] width 155 height 27
click at [131, 65] on div "Validation Error" at bounding box center [177, 65] width 155 height 10
click at [135, 98] on textarea at bounding box center [177, 98] width 155 height 27
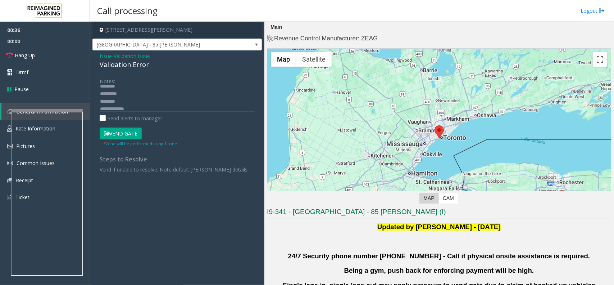
paste textarea "**********"
click at [163, 109] on textarea at bounding box center [177, 98] width 155 height 27
click at [149, 87] on textarea at bounding box center [177, 98] width 155 height 27
click at [157, 89] on textarea at bounding box center [177, 98] width 155 height 27
click at [161, 96] on textarea at bounding box center [177, 98] width 155 height 27
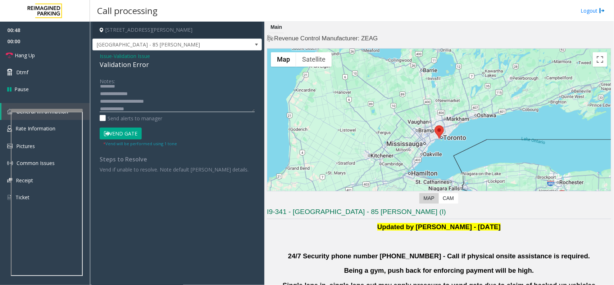
click at [147, 105] on textarea at bounding box center [177, 98] width 155 height 27
click at [123, 90] on textarea at bounding box center [177, 98] width 155 height 27
click at [148, 103] on textarea at bounding box center [177, 98] width 155 height 27
click at [141, 107] on textarea at bounding box center [177, 98] width 155 height 27
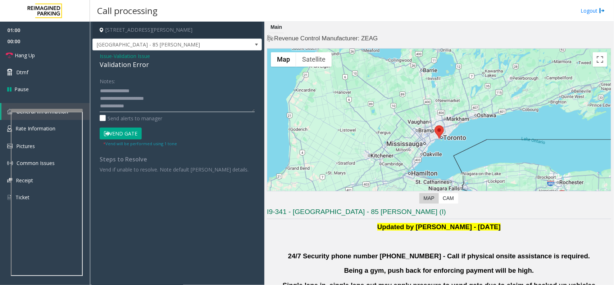
paste textarea "**********"
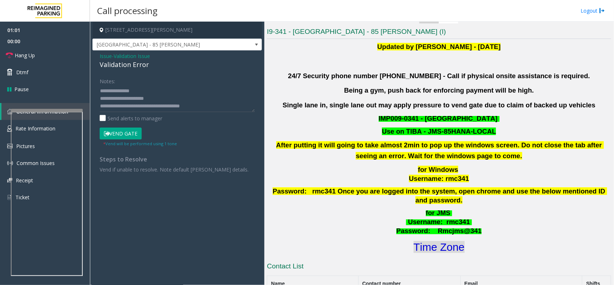
click at [427, 241] on font "Time Zone" at bounding box center [439, 247] width 51 height 12
click at [154, 96] on textarea at bounding box center [177, 98] width 155 height 27
click at [152, 87] on textarea at bounding box center [177, 98] width 155 height 27
type textarea "**********"
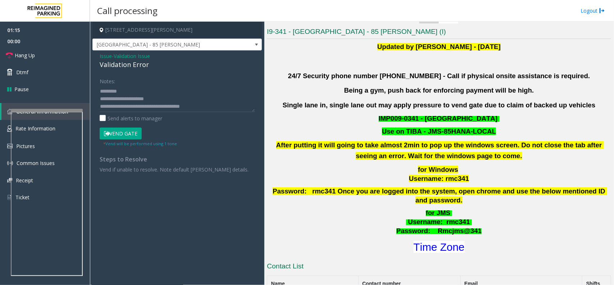
drag, startPoint x: 131, startPoint y: 130, endPoint x: 80, endPoint y: 160, distance: 59.2
click at [130, 132] on button "Vend Gate" at bounding box center [121, 133] width 42 height 12
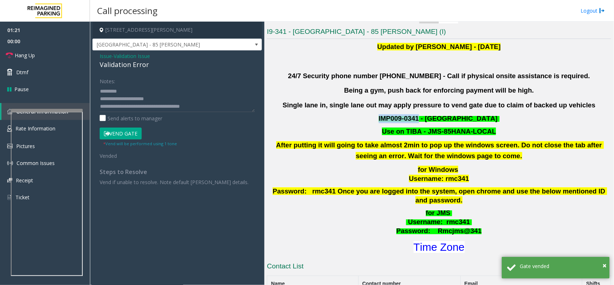
drag, startPoint x: 419, startPoint y: 118, endPoint x: 379, endPoint y: 113, distance: 40.2
click at [379, 113] on div "Updated by Pranav Babbar - 28th Jan 2025 24/7 Security phone number 416.534.343…" at bounding box center [439, 147] width 344 height 213
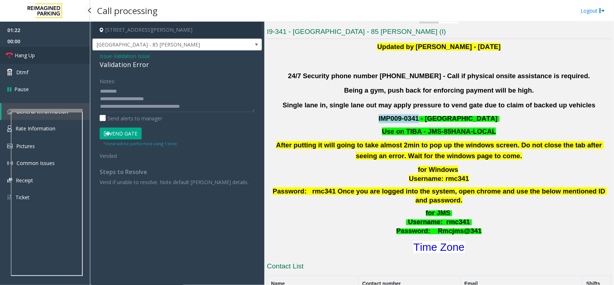
click at [80, 54] on link "Hang Up" at bounding box center [45, 55] width 90 height 17
click at [6, 54] on icon at bounding box center [9, 55] width 7 height 7
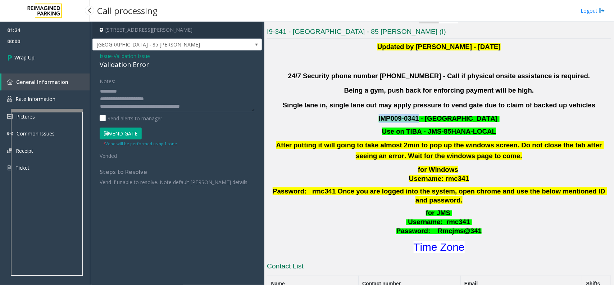
click at [35, 54] on link "Wrap Up" at bounding box center [45, 57] width 90 height 21
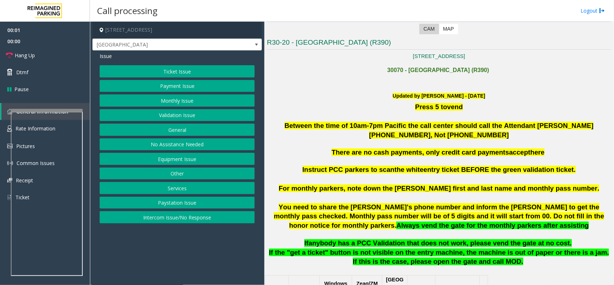
scroll to position [315, 0]
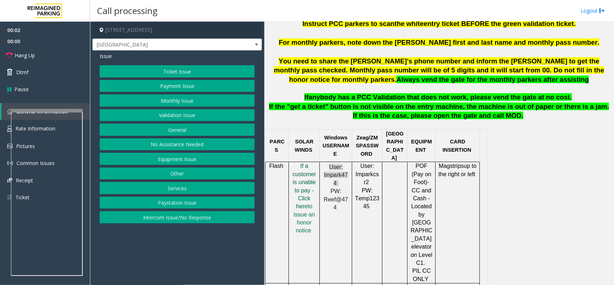
click at [296, 177] on span "f a customer is unable to pay - Click her" at bounding box center [305, 186] width 24 height 46
click at [173, 157] on button "Equipment Issue" at bounding box center [177, 159] width 155 height 12
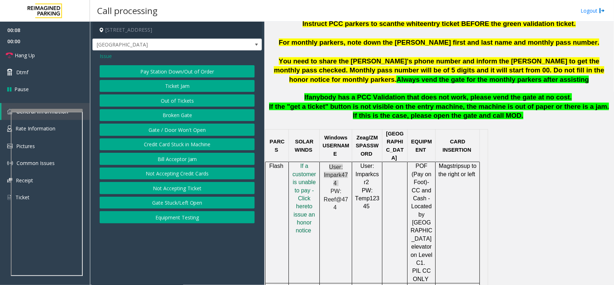
click at [180, 143] on button "Credit Card Stuck in Machine" at bounding box center [177, 144] width 155 height 12
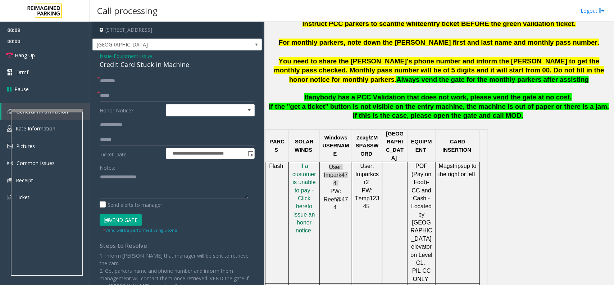
click at [121, 216] on button "Vend Gate" at bounding box center [121, 220] width 42 height 12
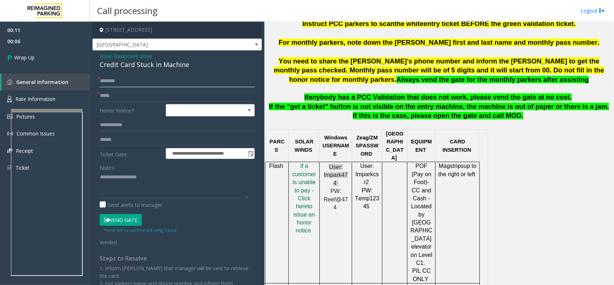
click at [121, 81] on input "text" at bounding box center [177, 81] width 155 height 12
click at [105, 55] on span "Issue" at bounding box center [106, 56] width 12 height 8
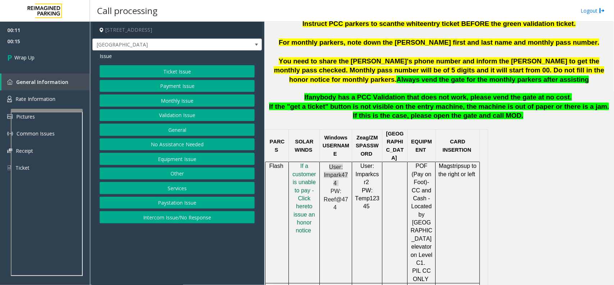
click at [174, 71] on button "Ticket Issue" at bounding box center [177, 71] width 155 height 12
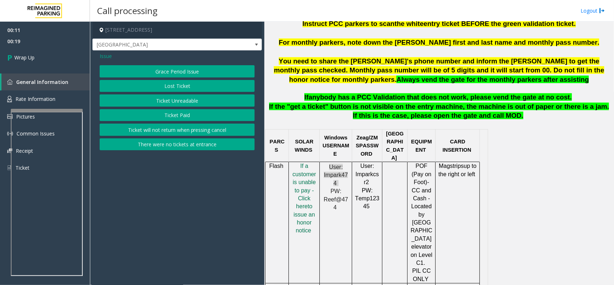
click at [102, 53] on span "Issue" at bounding box center [106, 56] width 12 height 8
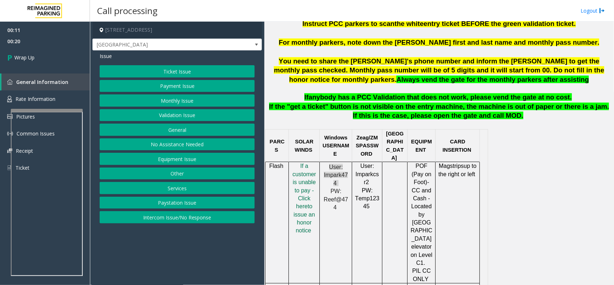
click at [168, 157] on button "Equipment Issue" at bounding box center [177, 159] width 155 height 12
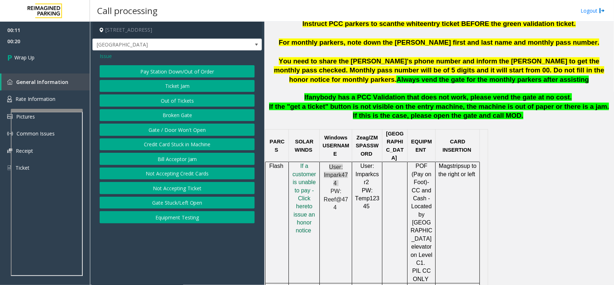
click at [185, 141] on button "Credit Card Stuck in Machine" at bounding box center [177, 144] width 155 height 12
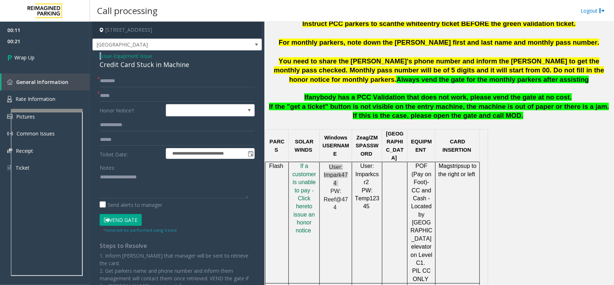
drag, startPoint x: 102, startPoint y: 53, endPoint x: 108, endPoint y: 81, distance: 29.5
click at [106, 51] on div "**********" at bounding box center [178, 188] width 170 height 276
click at [103, 50] on span "[GEOGRAPHIC_DATA]" at bounding box center [160, 45] width 135 height 12
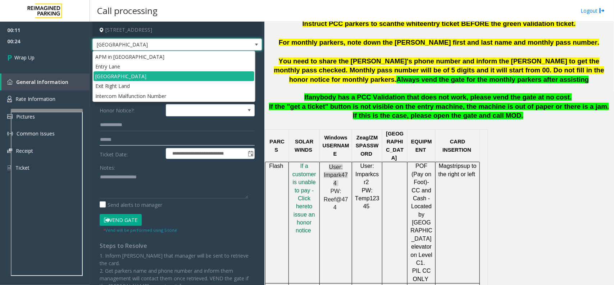
click at [118, 139] on input "text" at bounding box center [177, 140] width 155 height 12
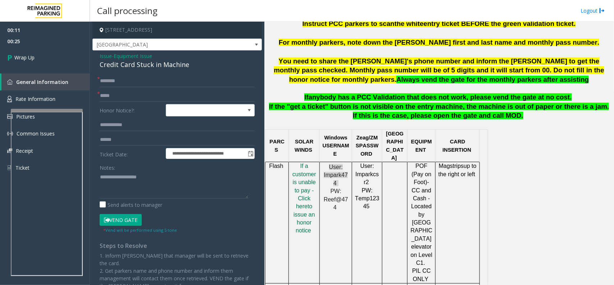
click at [103, 58] on span "Issue" at bounding box center [106, 56] width 12 height 8
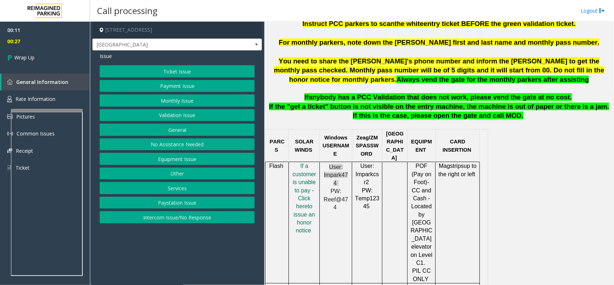
click at [181, 157] on button "Equipment Issue" at bounding box center [177, 159] width 155 height 12
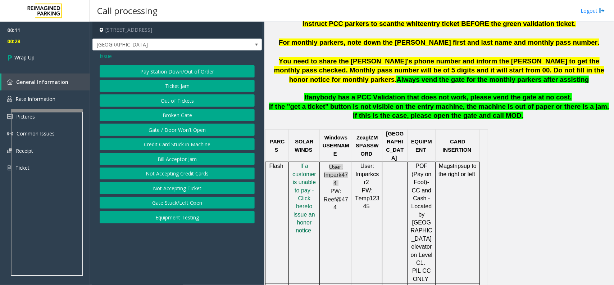
click at [185, 128] on button "Gate / Door Won't Open" at bounding box center [177, 129] width 155 height 12
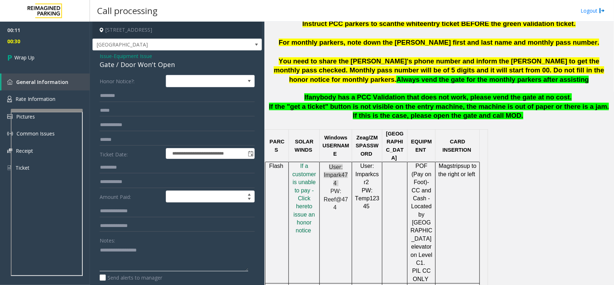
click at [165, 246] on textarea at bounding box center [174, 257] width 149 height 27
paste textarea "**********"
click at [150, 60] on div "Gate / Door Won't Open" at bounding box center [177, 65] width 155 height 10
click at [148, 64] on div "Gate / Door Won't Open" at bounding box center [177, 65] width 155 height 10
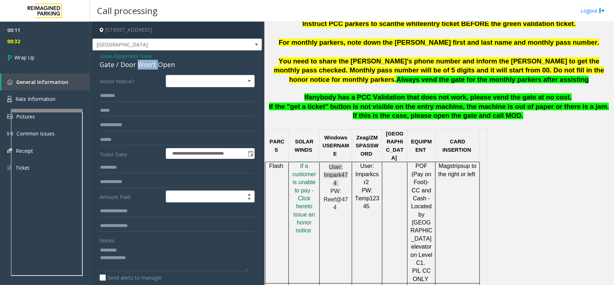
click at [148, 64] on div "Gate / Door Won't Open" at bounding box center [177, 65] width 155 height 10
click at [139, 247] on textarea at bounding box center [174, 257] width 149 height 27
paste textarea "**********"
click at [141, 258] on textarea at bounding box center [174, 257] width 149 height 27
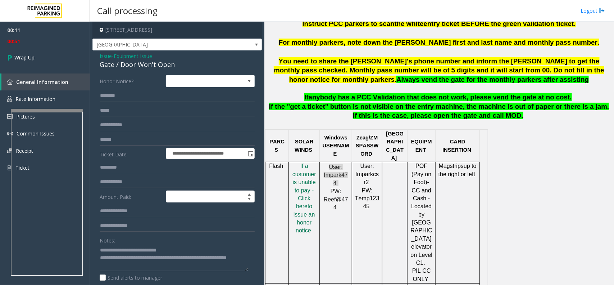
drag, startPoint x: 202, startPoint y: 253, endPoint x: 195, endPoint y: 257, distance: 7.3
click at [195, 257] on textarea at bounding box center [174, 257] width 149 height 27
click at [197, 257] on textarea at bounding box center [174, 257] width 149 height 27
click at [126, 93] on input "text" at bounding box center [177, 96] width 155 height 12
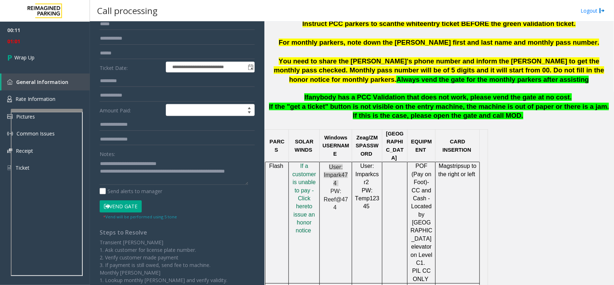
scroll to position [90, 0]
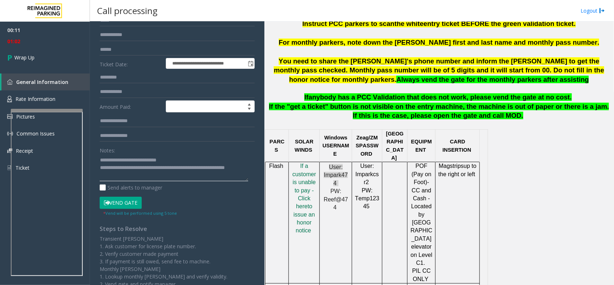
click at [102, 158] on textarea at bounding box center [174, 167] width 149 height 27
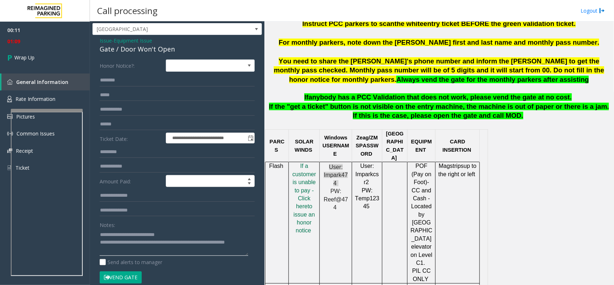
scroll to position [0, 0]
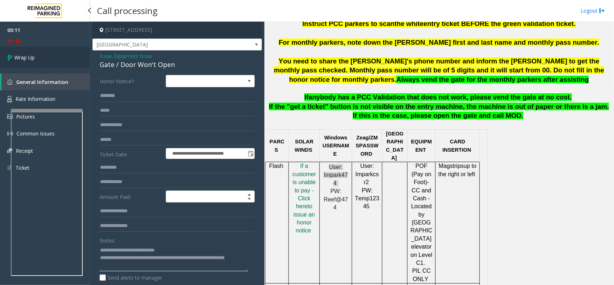
type textarea "**********"
drag, startPoint x: 27, startPoint y: 61, endPoint x: 44, endPoint y: 80, distance: 24.7
click at [27, 61] on link "Wrap Up" at bounding box center [45, 57] width 90 height 21
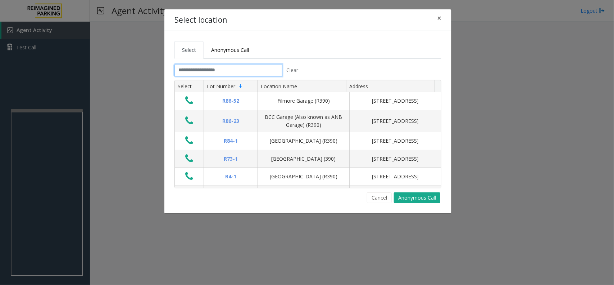
click at [242, 67] on input "text" at bounding box center [229, 70] width 108 height 12
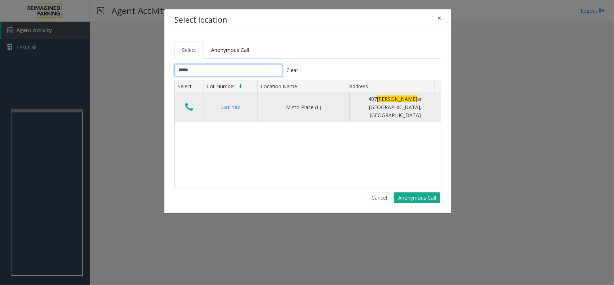
type input "*****"
click at [188, 102] on icon "Data table" at bounding box center [189, 107] width 8 height 10
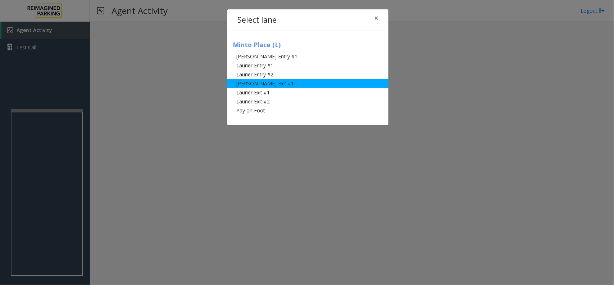
click at [272, 84] on li "[PERSON_NAME] Exit #1" at bounding box center [307, 83] width 161 height 9
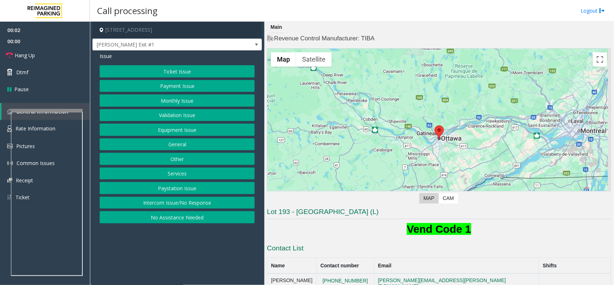
click at [180, 71] on button "Ticket Issue" at bounding box center [177, 71] width 155 height 12
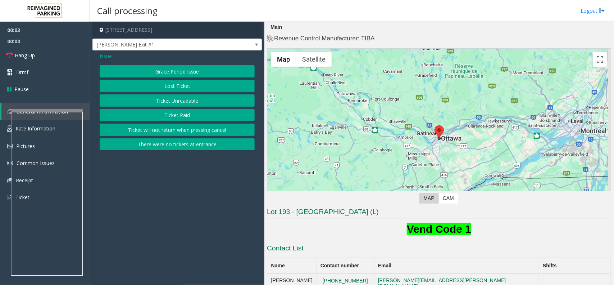
click at [186, 116] on button "Ticket Paid" at bounding box center [177, 115] width 155 height 12
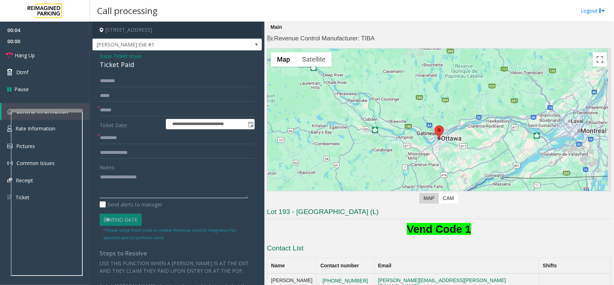
click at [178, 193] on textarea at bounding box center [174, 184] width 149 height 27
paste textarea "**********"
click at [102, 177] on textarea at bounding box center [174, 184] width 149 height 27
drag, startPoint x: 108, startPoint y: 64, endPoint x: 138, endPoint y: 67, distance: 29.3
click at [129, 67] on div "Ticket Paid" at bounding box center [177, 65] width 155 height 10
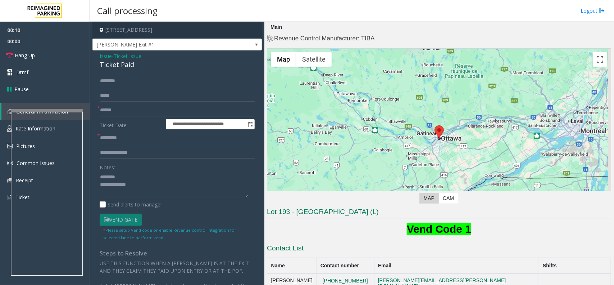
click at [141, 67] on div "Ticket Paid" at bounding box center [177, 65] width 155 height 10
drag, startPoint x: 141, startPoint y: 67, endPoint x: 96, endPoint y: 64, distance: 45.1
click at [96, 64] on div "**********" at bounding box center [178, 214] width 170 height 329
click at [35, 57] on link "Hang Up" at bounding box center [45, 55] width 90 height 17
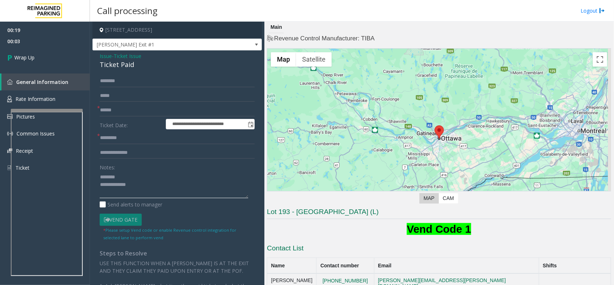
click at [144, 184] on textarea at bounding box center [174, 184] width 149 height 27
paste textarea "**********"
click at [117, 64] on div "Ticket Paid" at bounding box center [177, 65] width 155 height 10
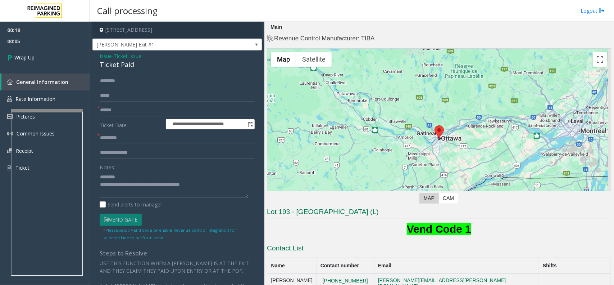
click at [137, 175] on textarea at bounding box center [174, 184] width 149 height 27
paste textarea "**********"
type textarea "**********"
click at [149, 144] on form "**********" at bounding box center [177, 158] width 155 height 166
click at [144, 140] on input "text" at bounding box center [177, 138] width 155 height 12
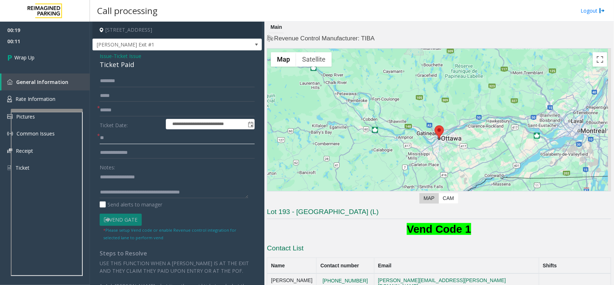
type input "**"
click at [127, 100] on input "text" at bounding box center [177, 96] width 155 height 12
click at [126, 107] on input "text" at bounding box center [177, 110] width 155 height 12
type input "**"
click at [42, 60] on link "Wrap Up" at bounding box center [45, 57] width 90 height 21
